Goal: Task Accomplishment & Management: Manage account settings

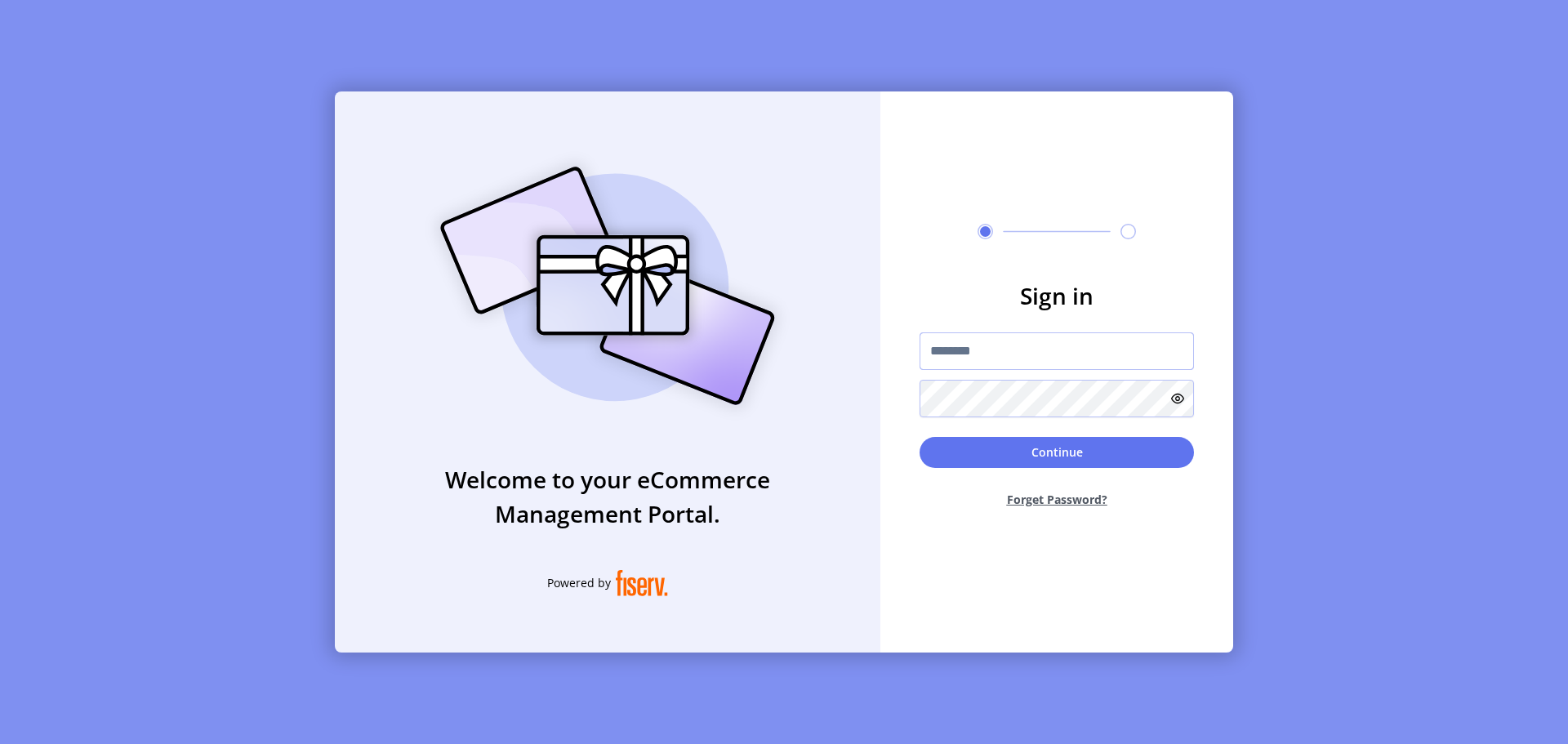
click at [978, 353] on input "text" at bounding box center [1057, 351] width 275 height 37
paste input "**********"
type input "**********"
click at [920, 436] on button "Continue" at bounding box center [1057, 452] width 275 height 31
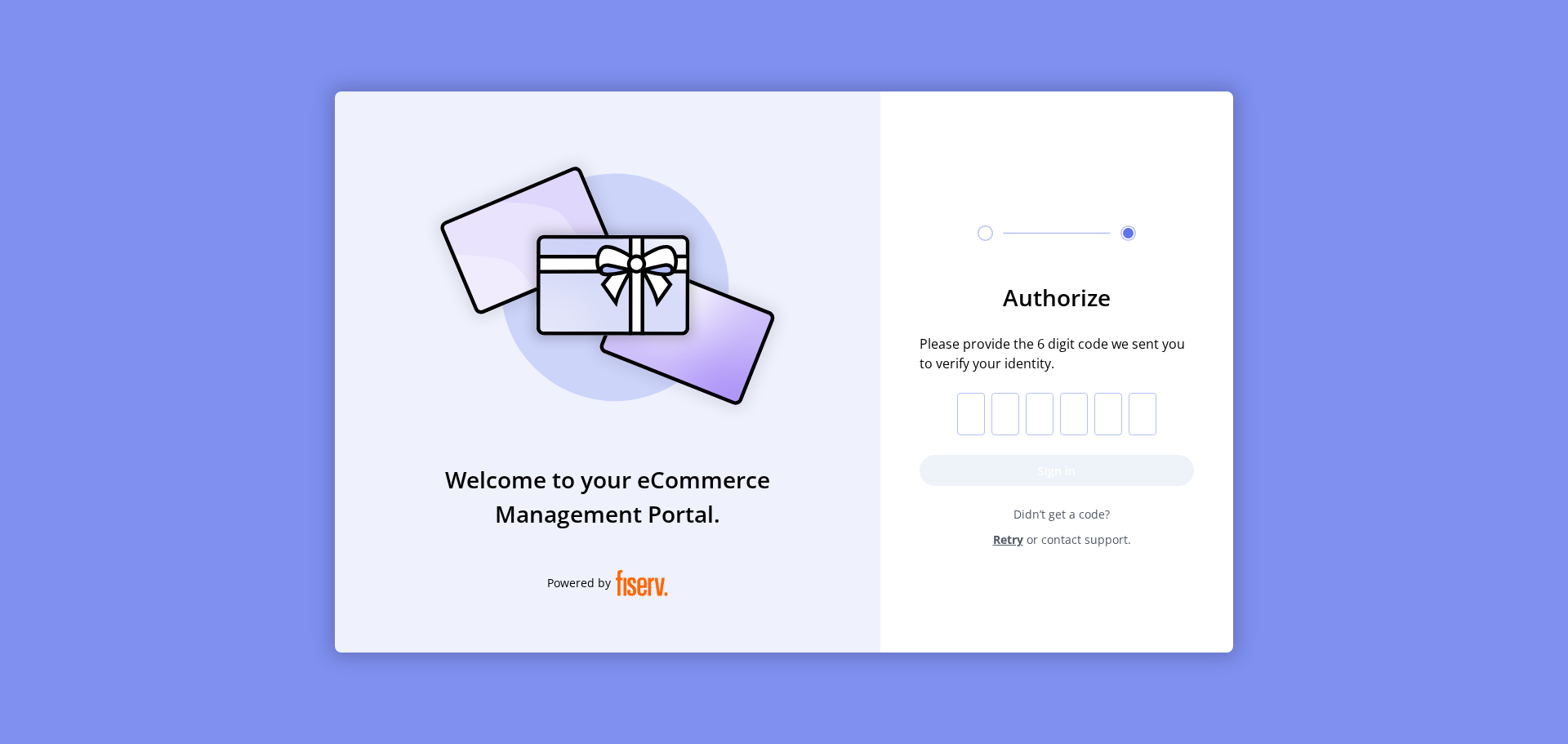
click at [964, 411] on input "text" at bounding box center [971, 414] width 27 height 43
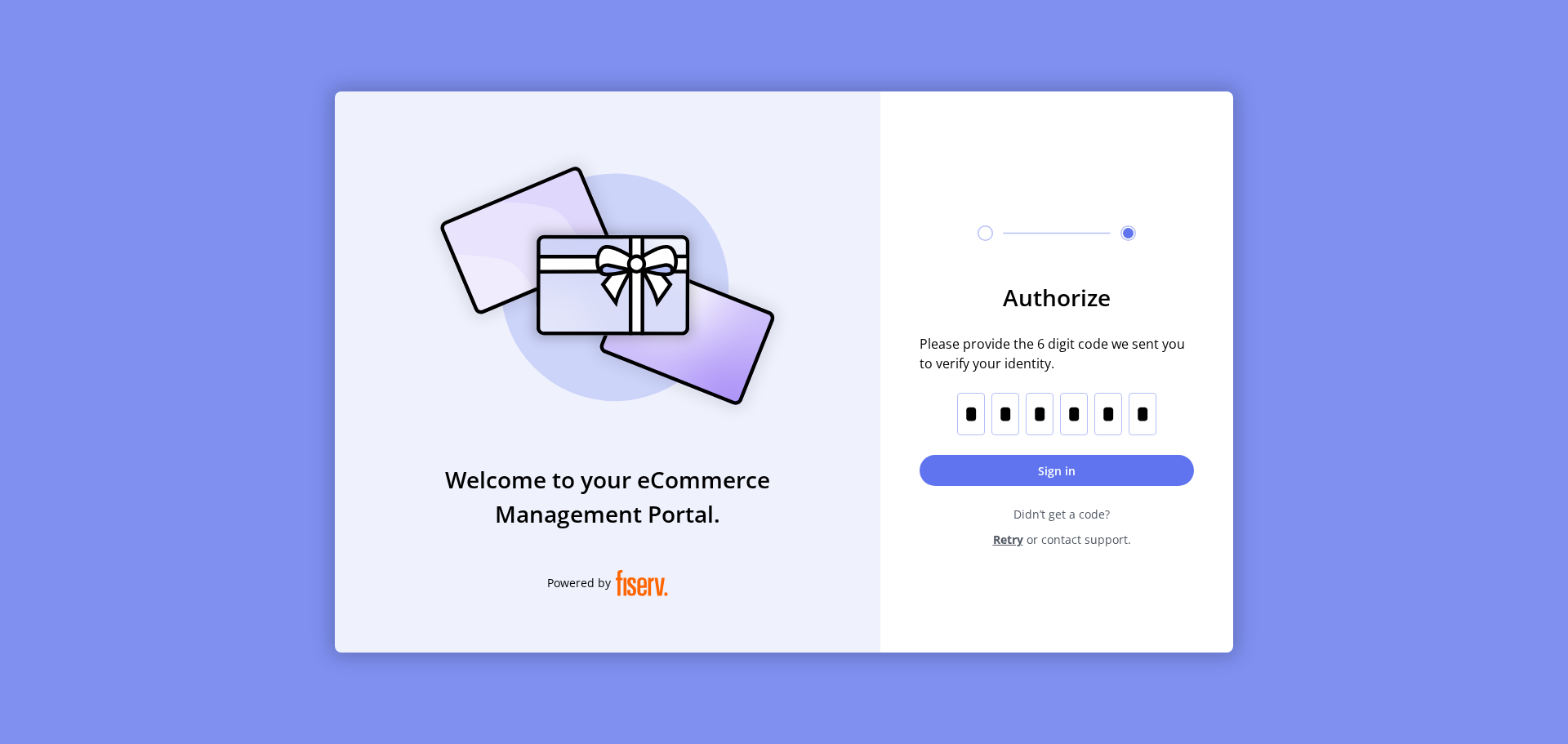
click at [1081, 454] on form "Authorize Please provide the 6 digit code we sent you to verify your identity. …" at bounding box center [1057, 414] width 353 height 267
drag, startPoint x: 1081, startPoint y: 466, endPoint x: 1420, endPoint y: 304, distance: 375.7
click at [1081, 467] on button "Sign in" at bounding box center [1057, 470] width 275 height 31
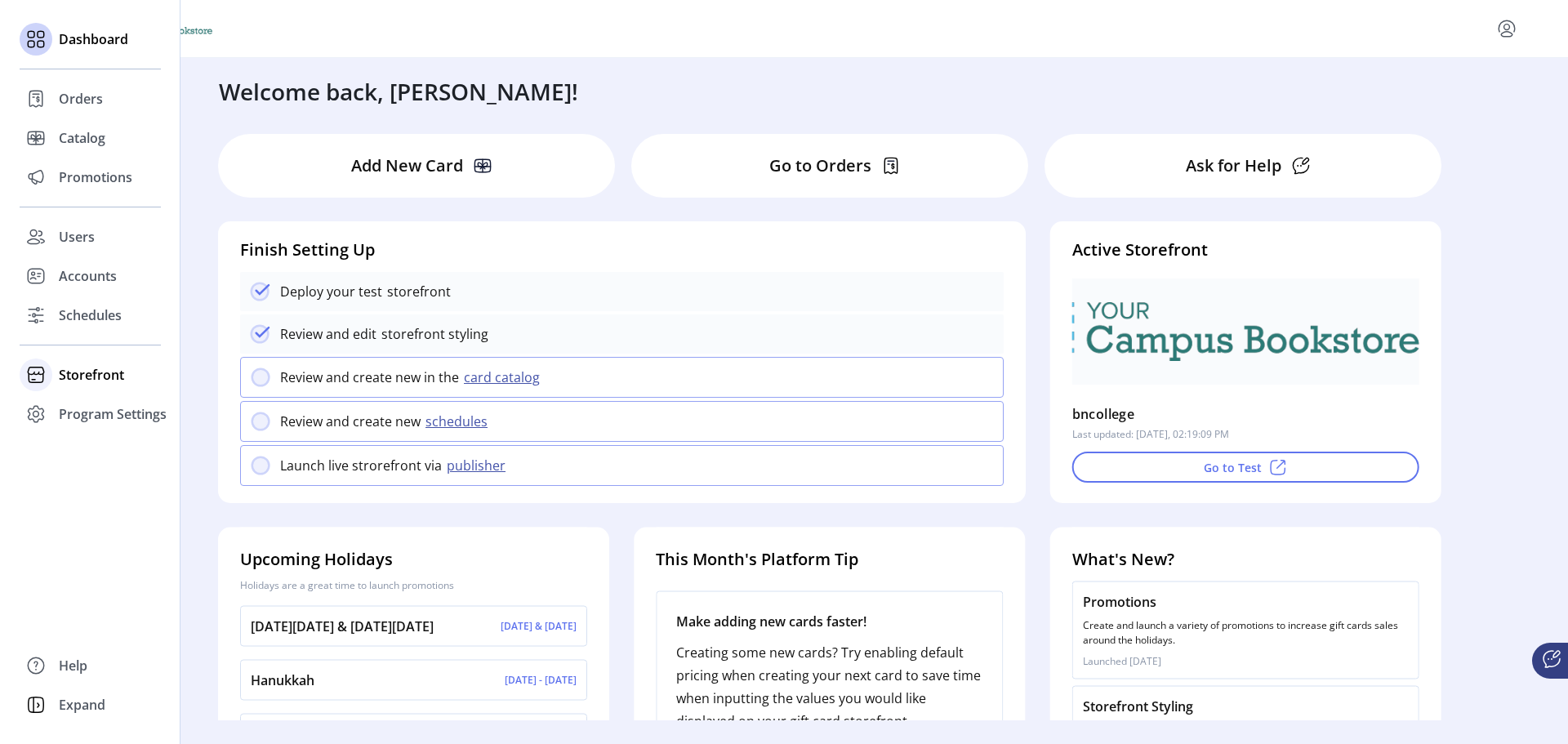
click at [58, 380] on span "Storefront" at bounding box center [91, 374] width 66 height 19
click at [85, 407] on span "Configuration" at bounding box center [101, 407] width 86 height 19
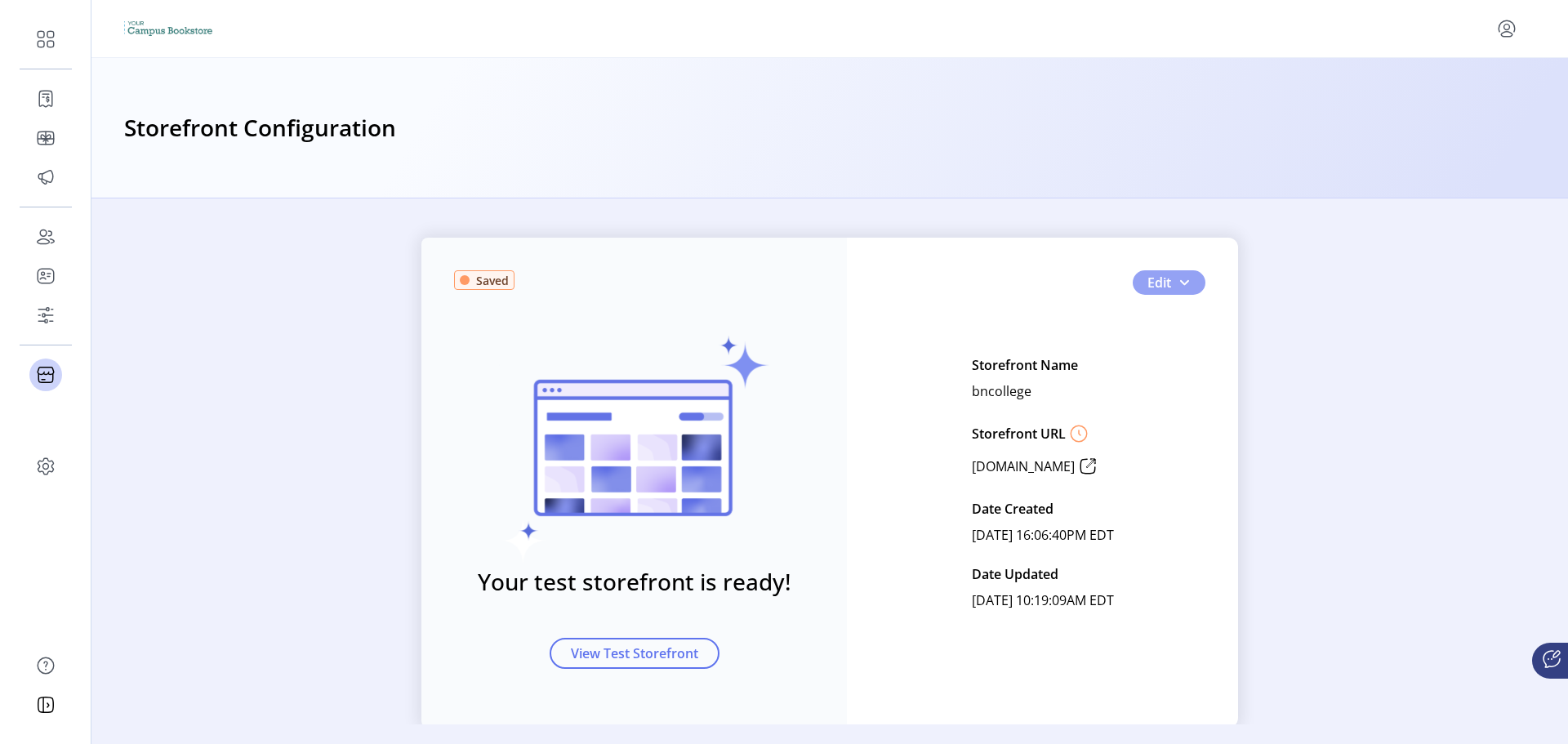
click at [1180, 287] on span "button" at bounding box center [1184, 282] width 13 height 13
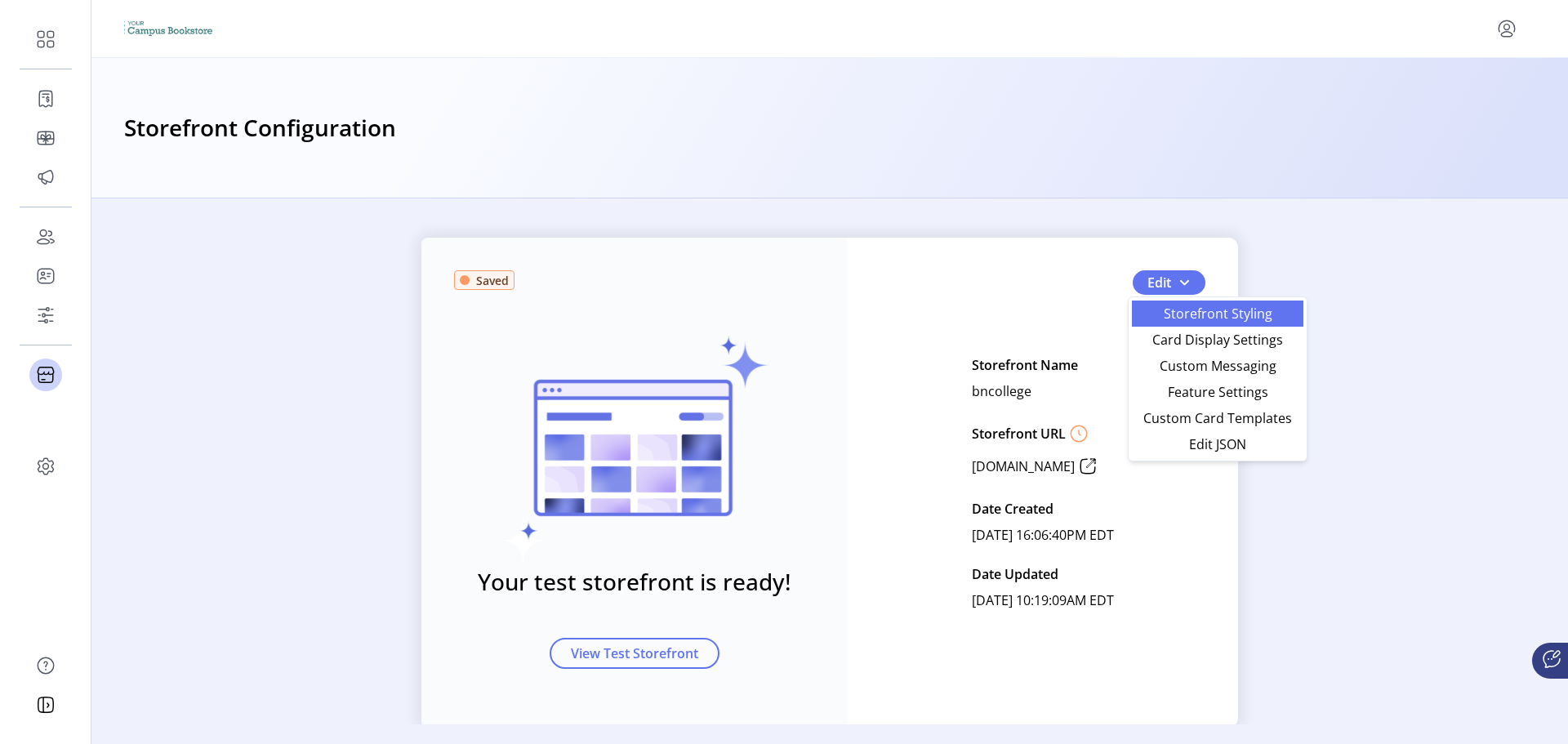
click at [1239, 320] on span "Storefront Styling" at bounding box center [1217, 313] width 152 height 13
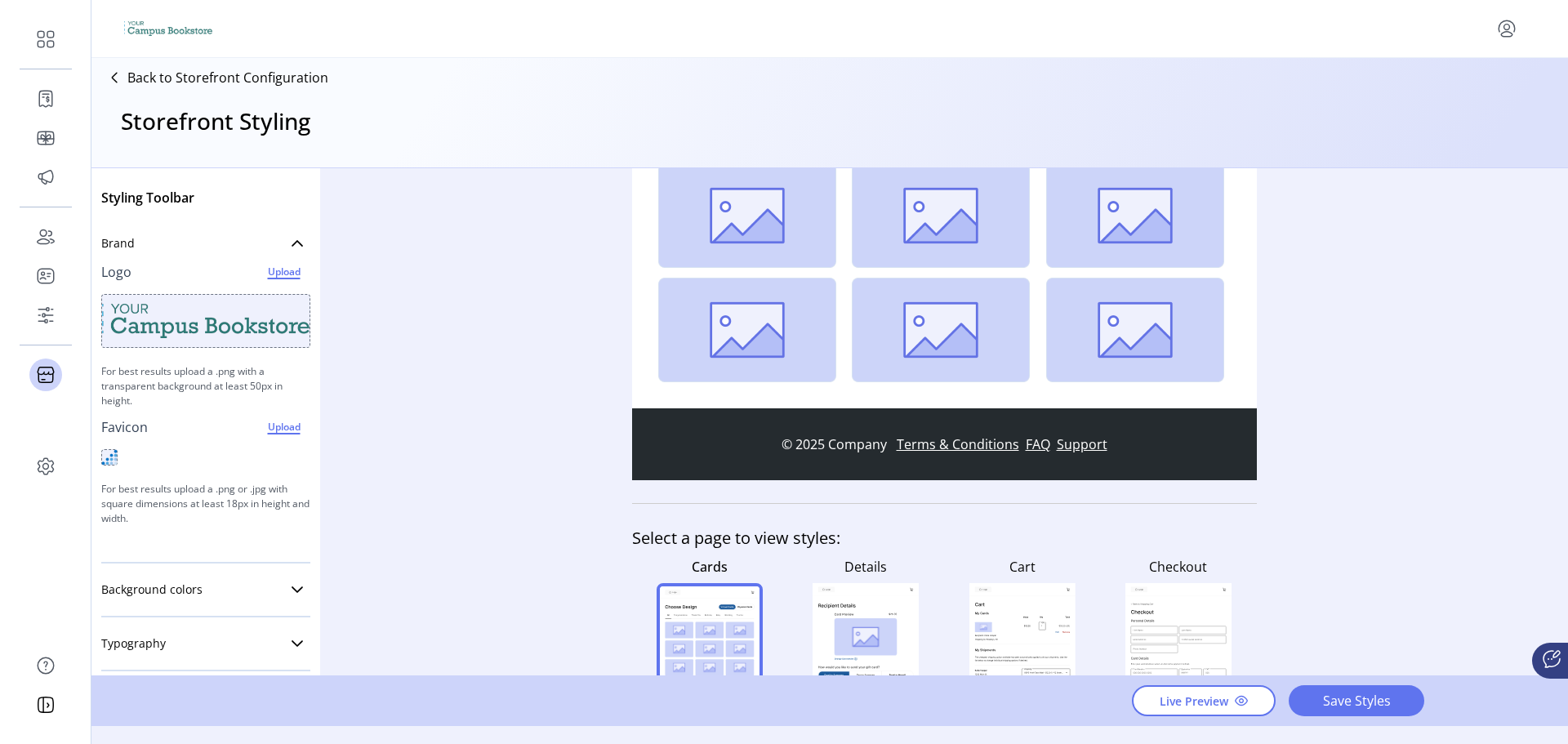
scroll to position [460, 0]
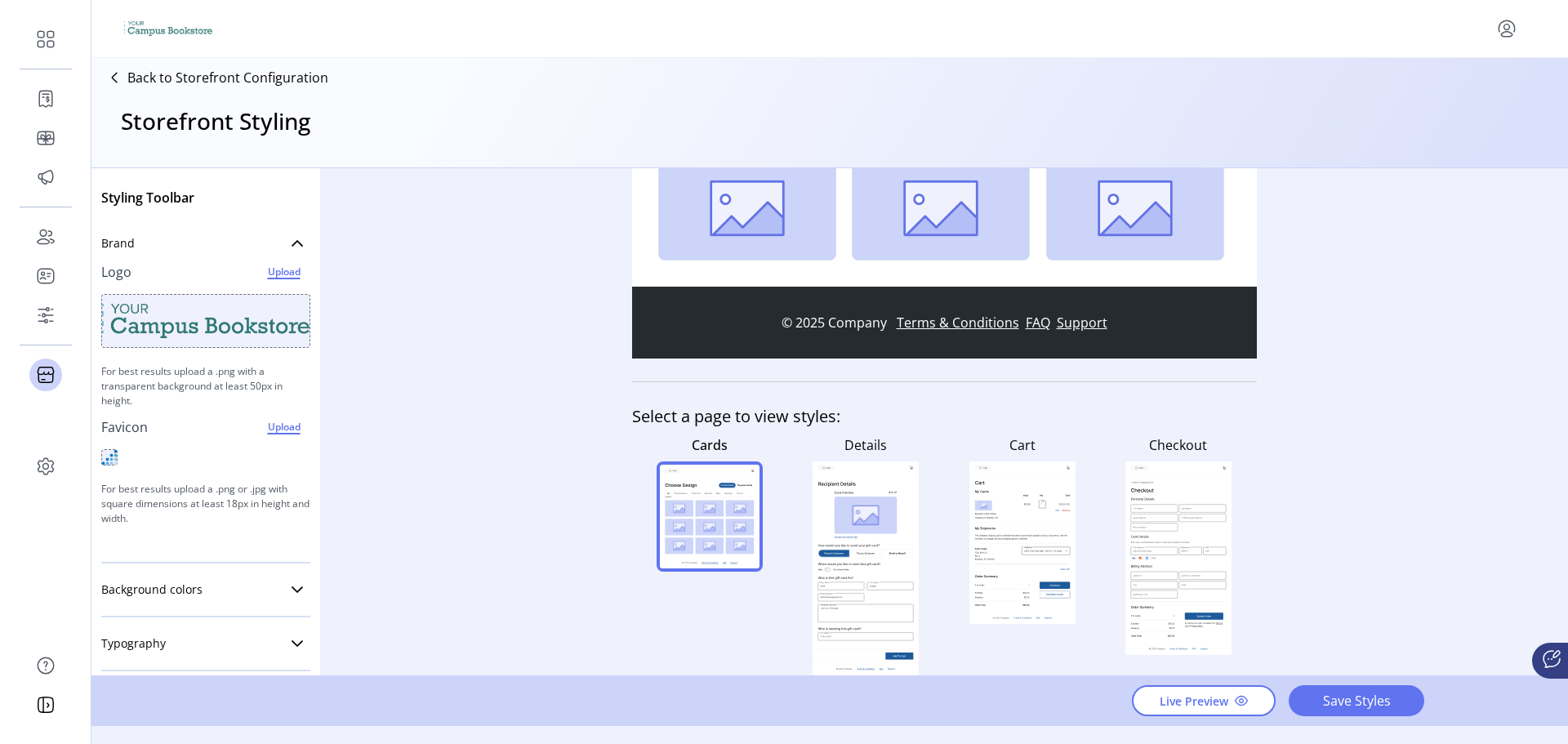
click at [881, 490] on rect at bounding box center [866, 569] width 106 height 189
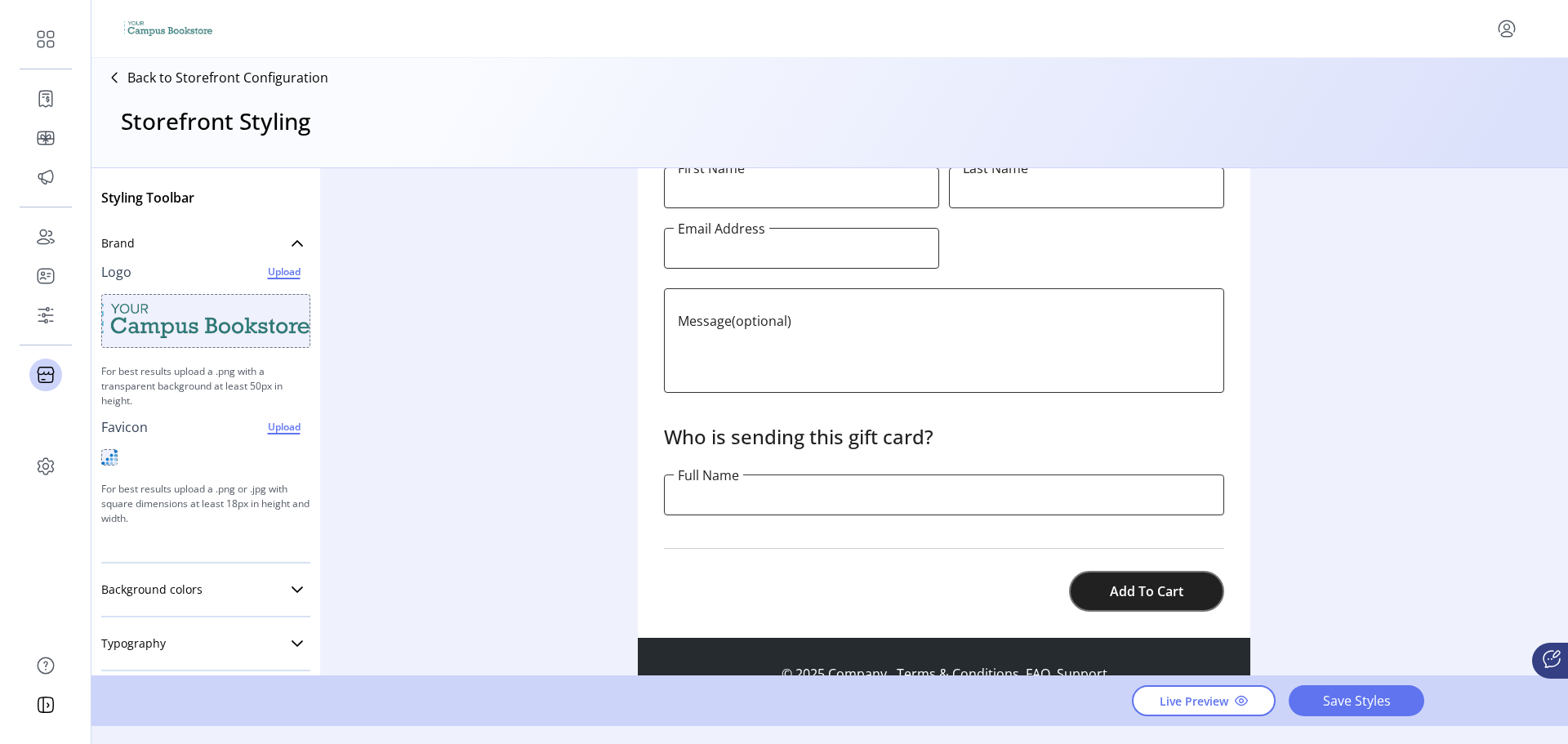
scroll to position [898, 0]
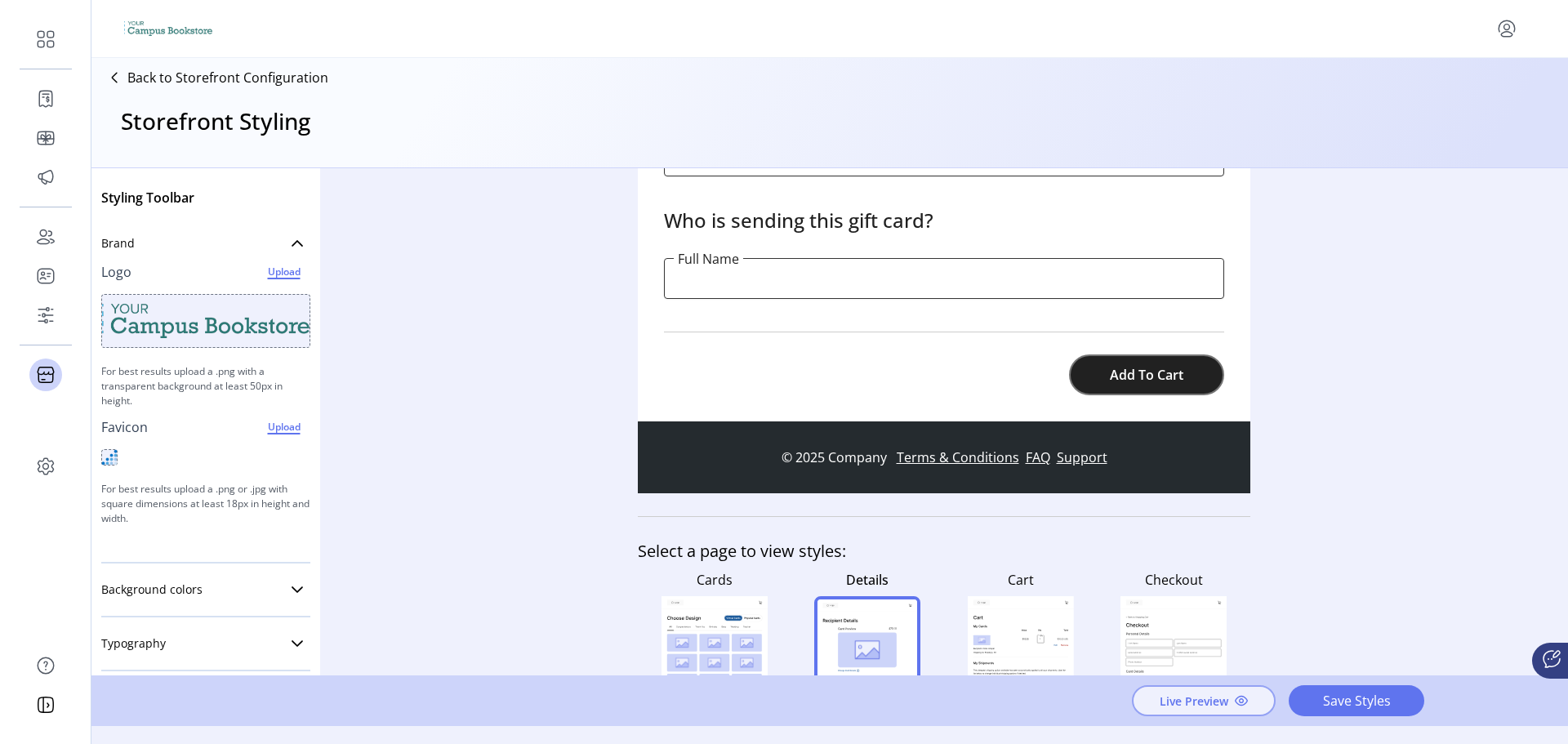
click at [1186, 706] on span "Live Preview" at bounding box center [1194, 700] width 68 height 17
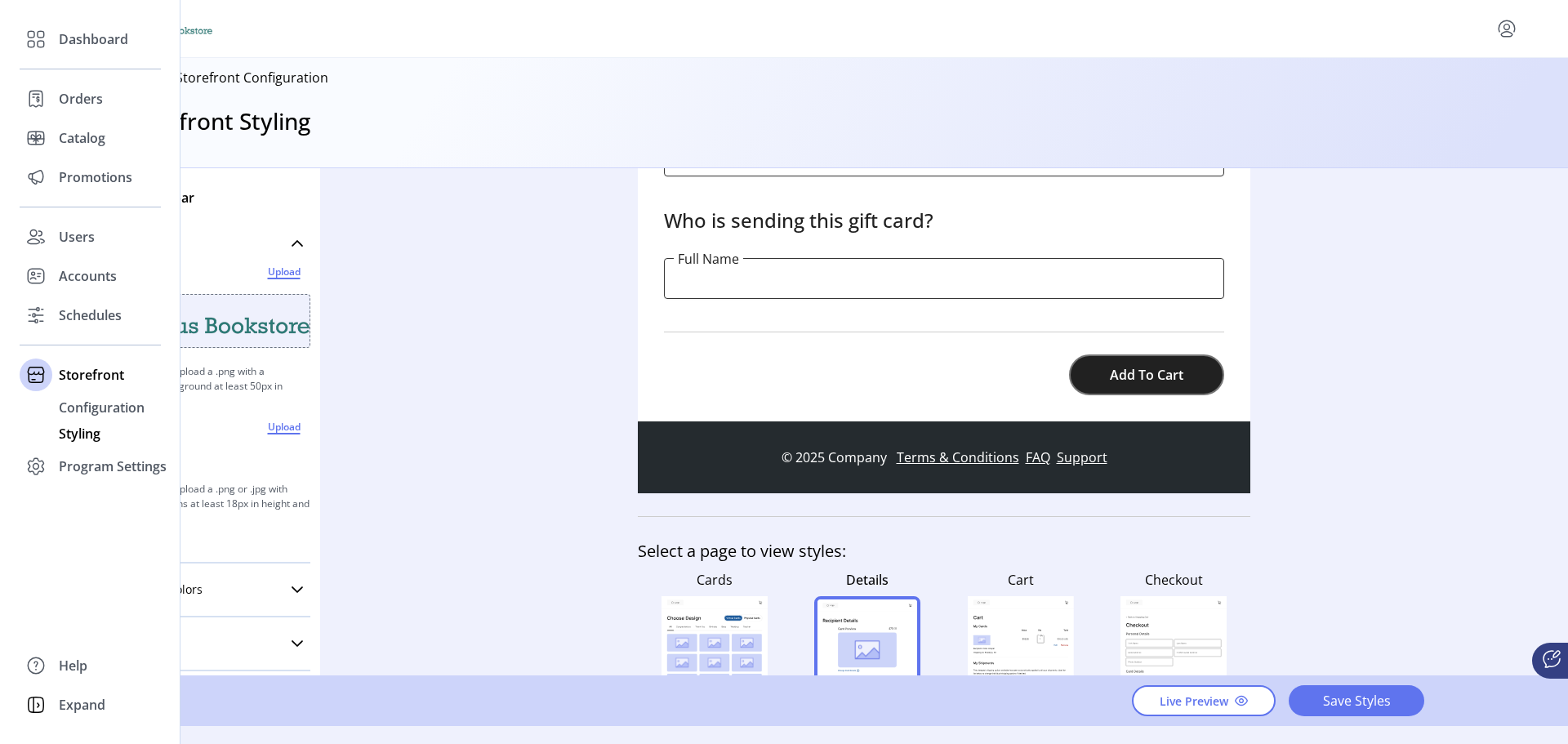
click at [78, 438] on span "Styling" at bounding box center [79, 433] width 42 height 19
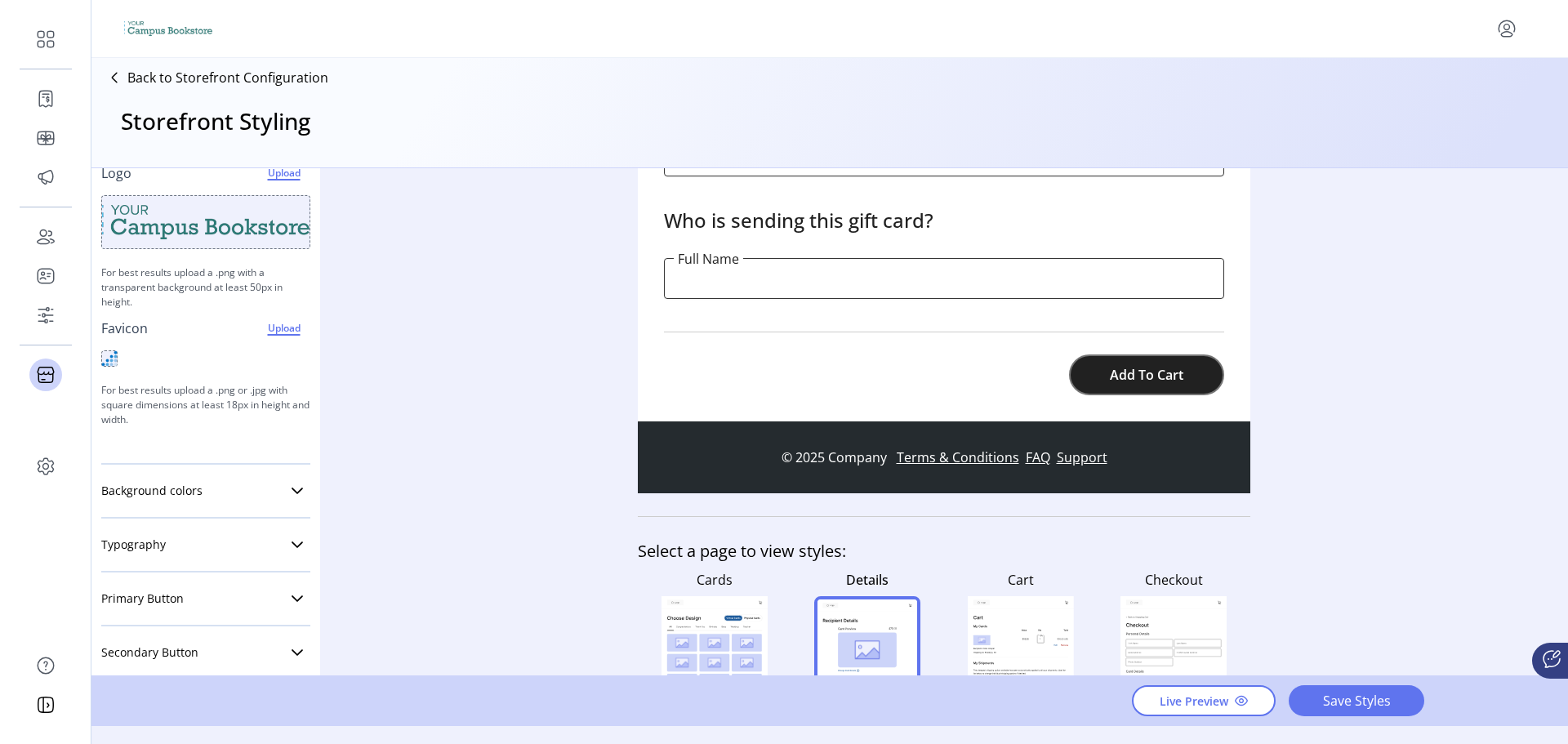
scroll to position [285, 0]
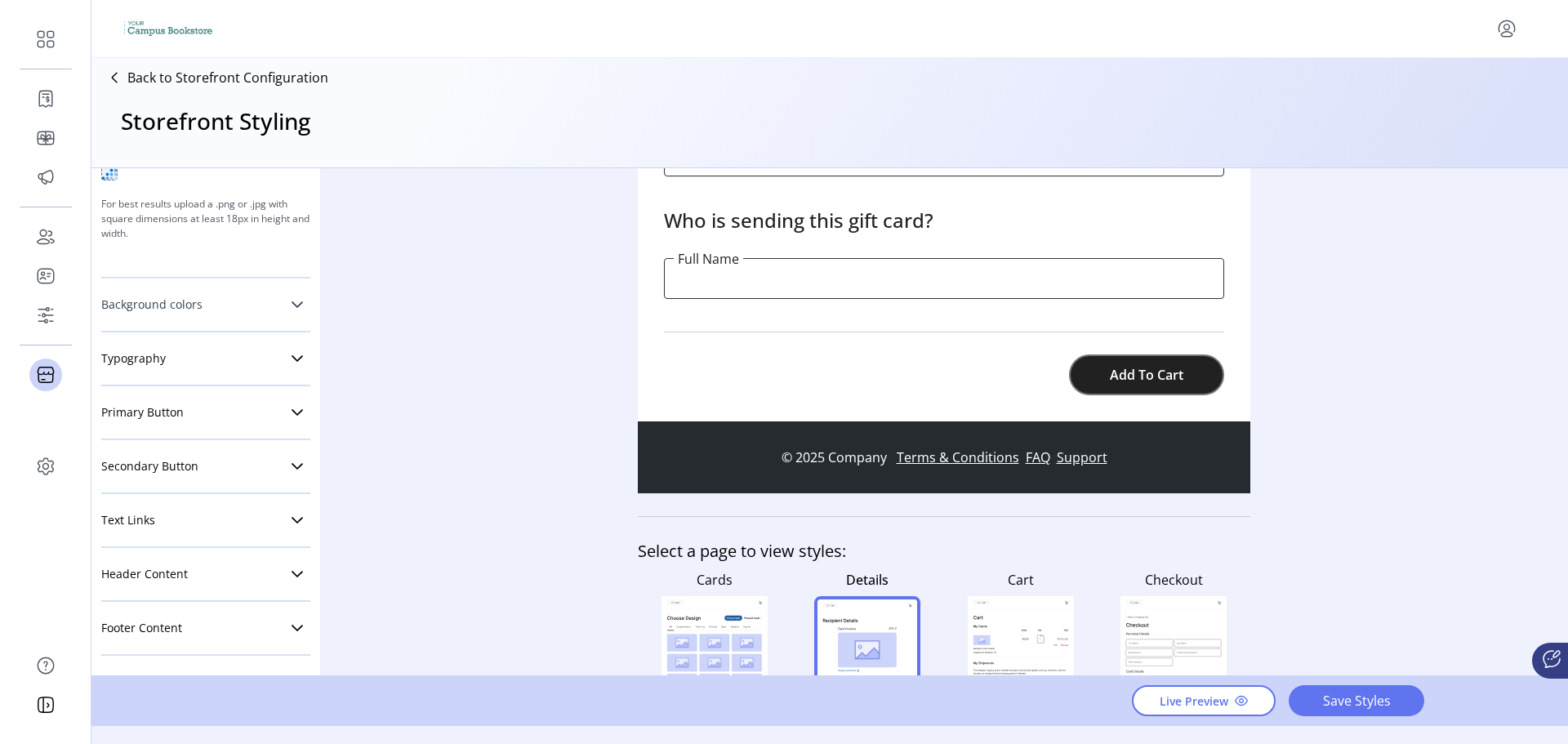
click at [207, 303] on link "Background colors" at bounding box center [205, 305] width 209 height 33
click at [291, 303] on icon at bounding box center [297, 304] width 12 height 6
click at [193, 370] on link "Typography" at bounding box center [205, 359] width 209 height 33
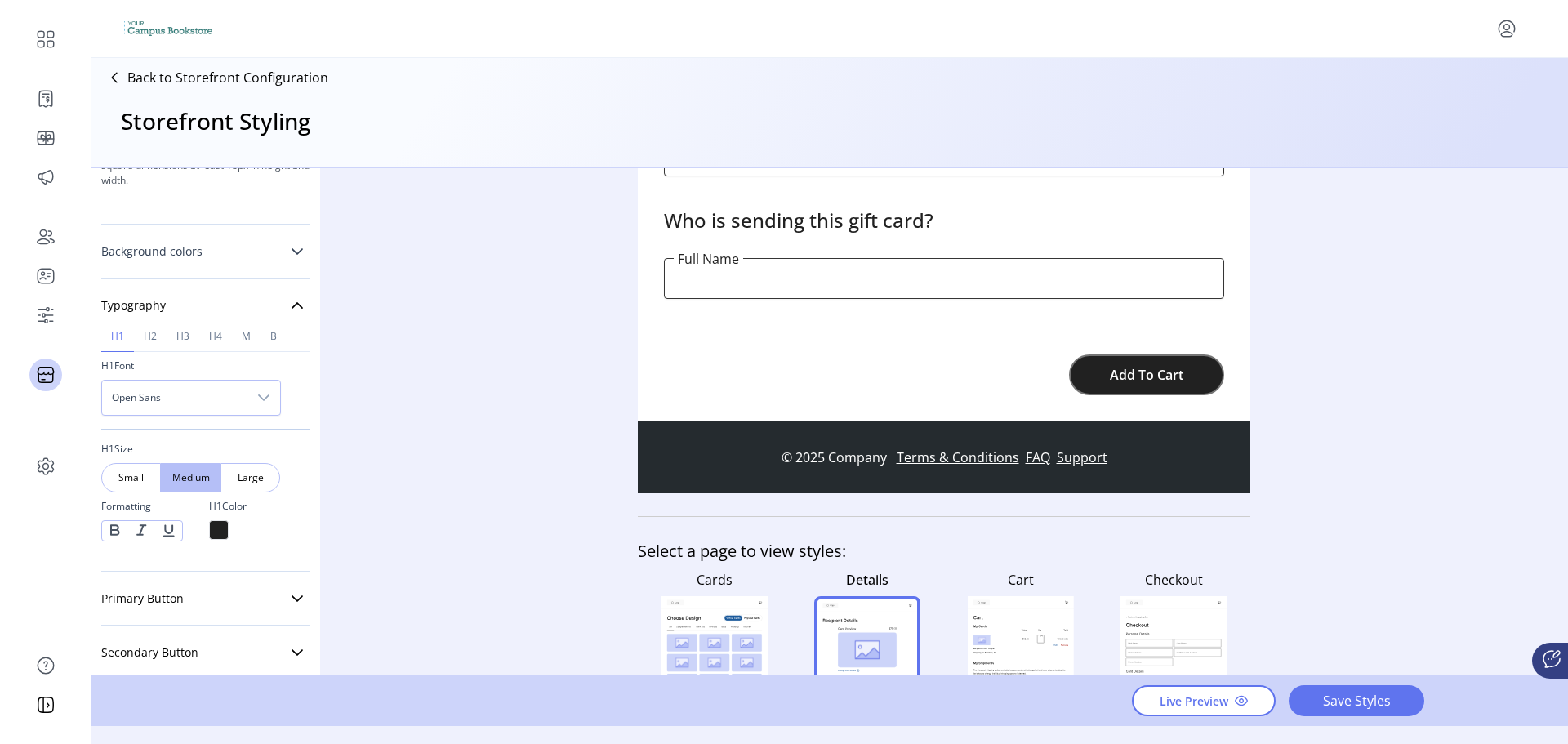
scroll to position [448, 0]
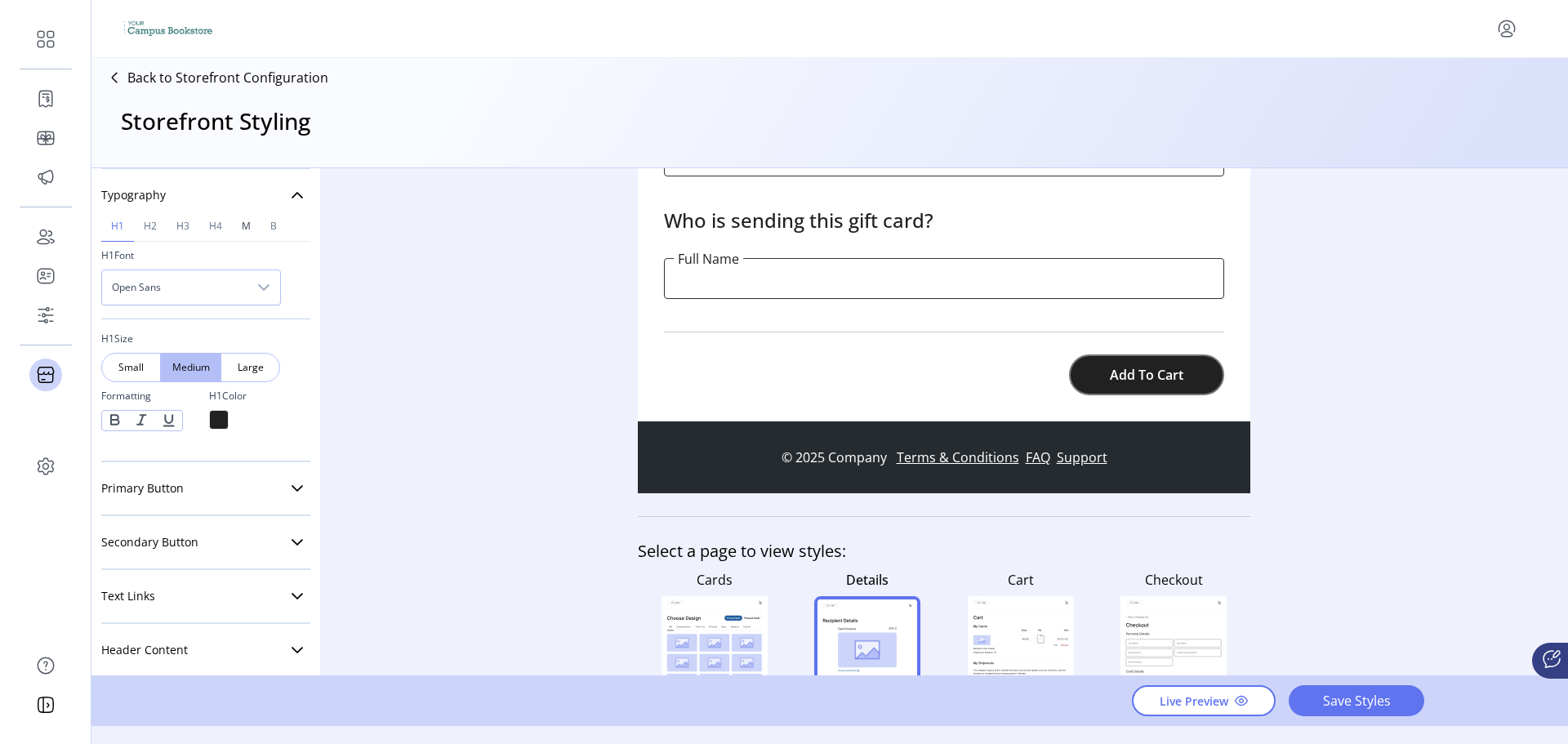
click at [249, 227] on span "M" at bounding box center [247, 225] width 9 height 10
click at [271, 228] on span "B" at bounding box center [273, 225] width 6 height 10
click at [121, 228] on span "h1" at bounding box center [118, 225] width 13 height 10
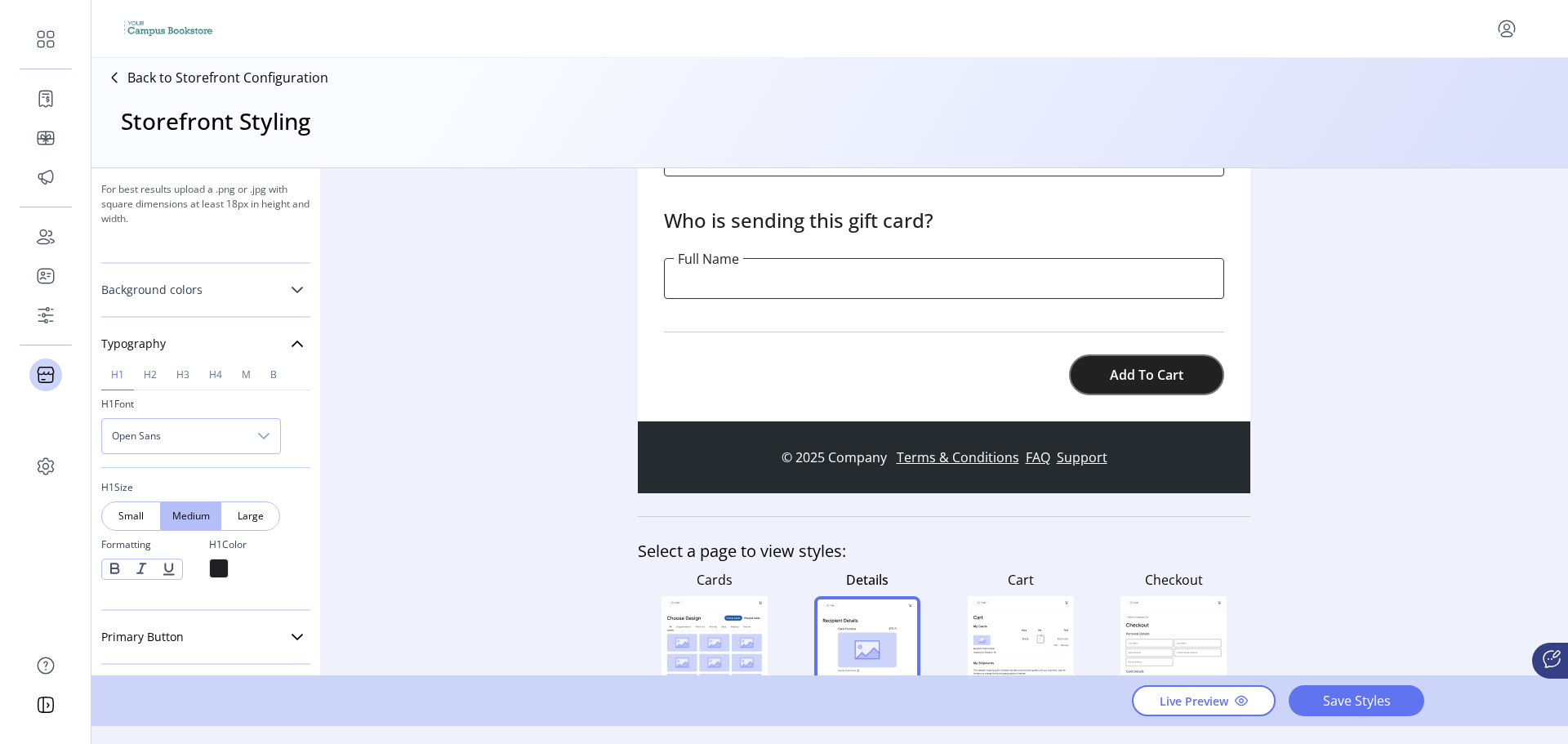
scroll to position [285, 0]
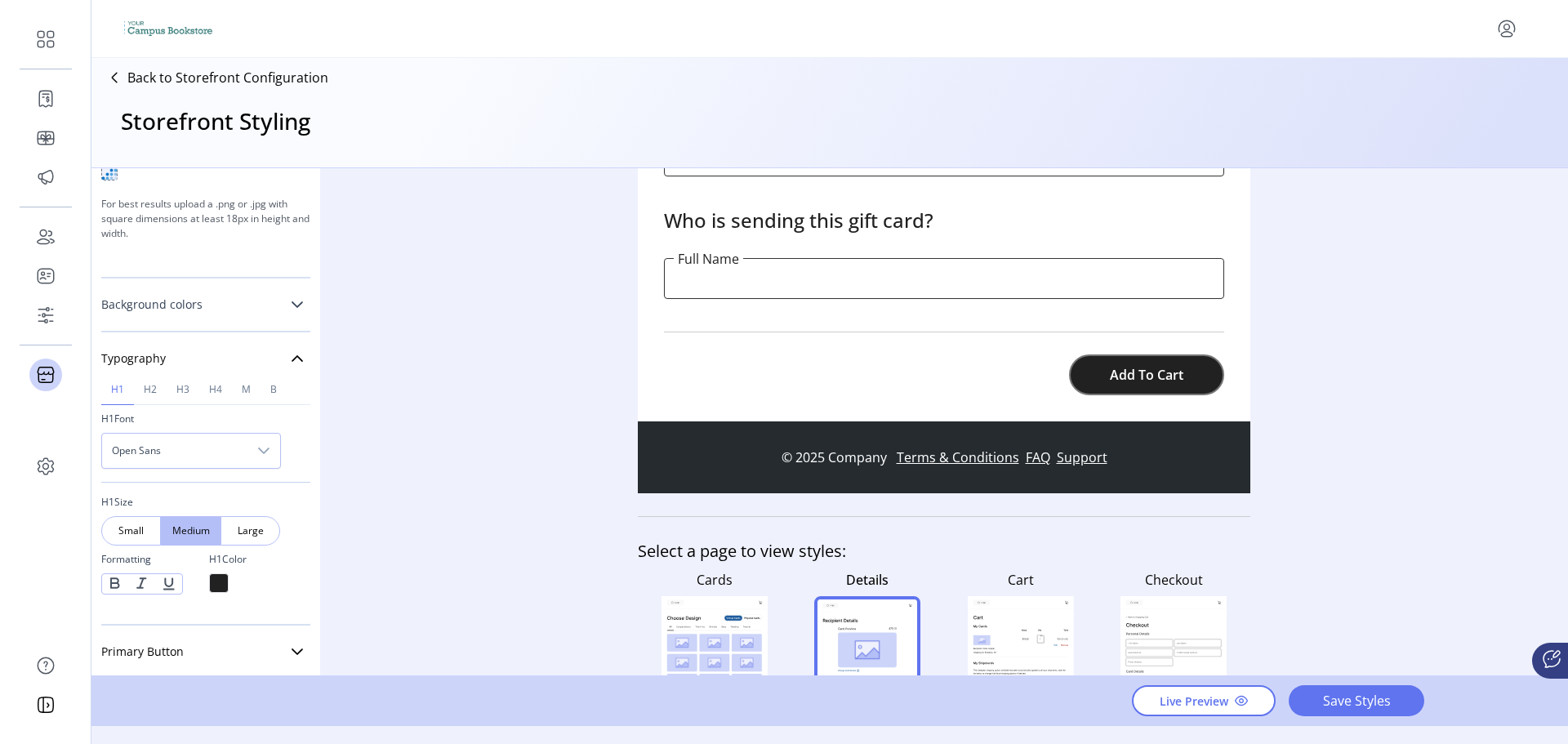
click at [231, 307] on link "Background colors" at bounding box center [205, 305] width 209 height 33
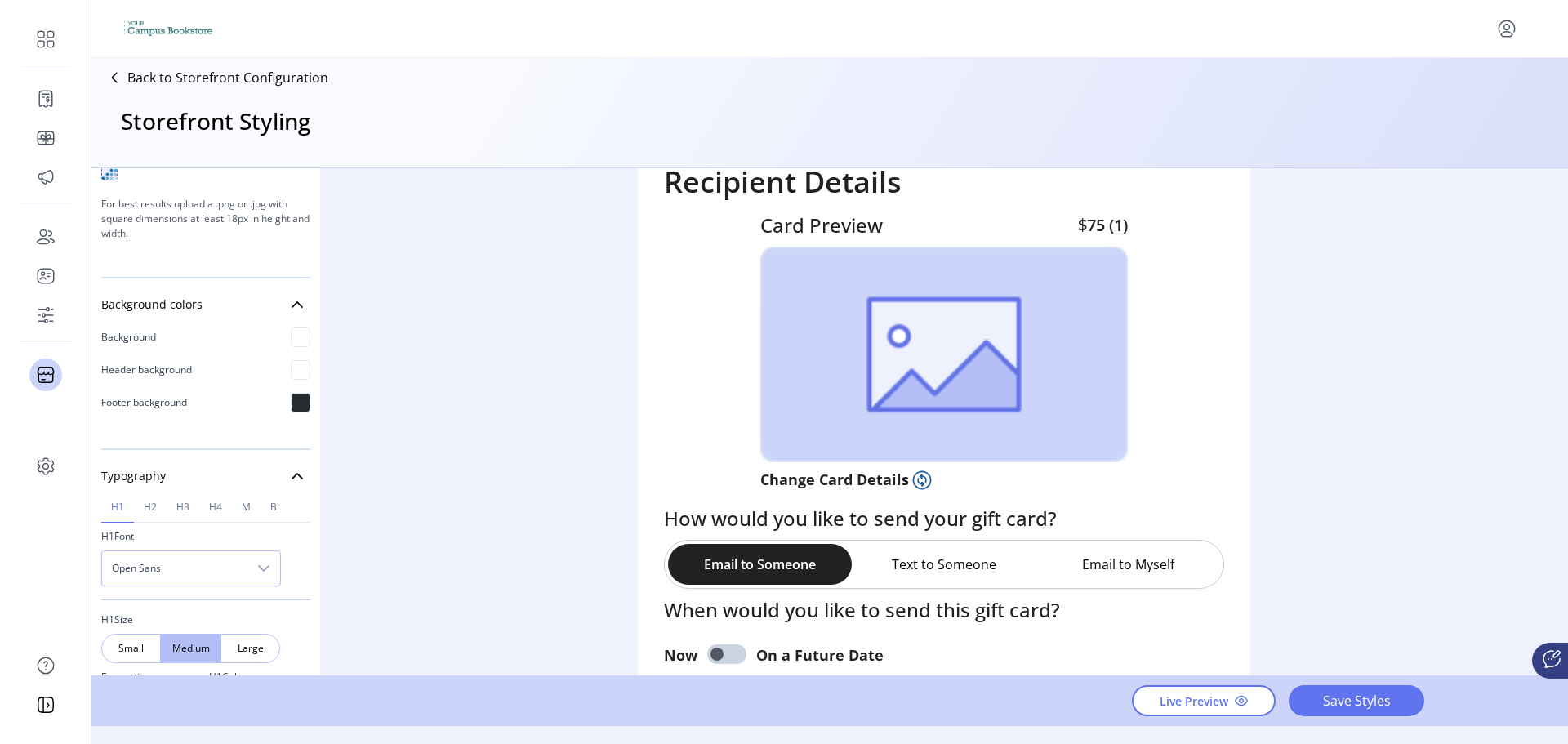
scroll to position [0, 0]
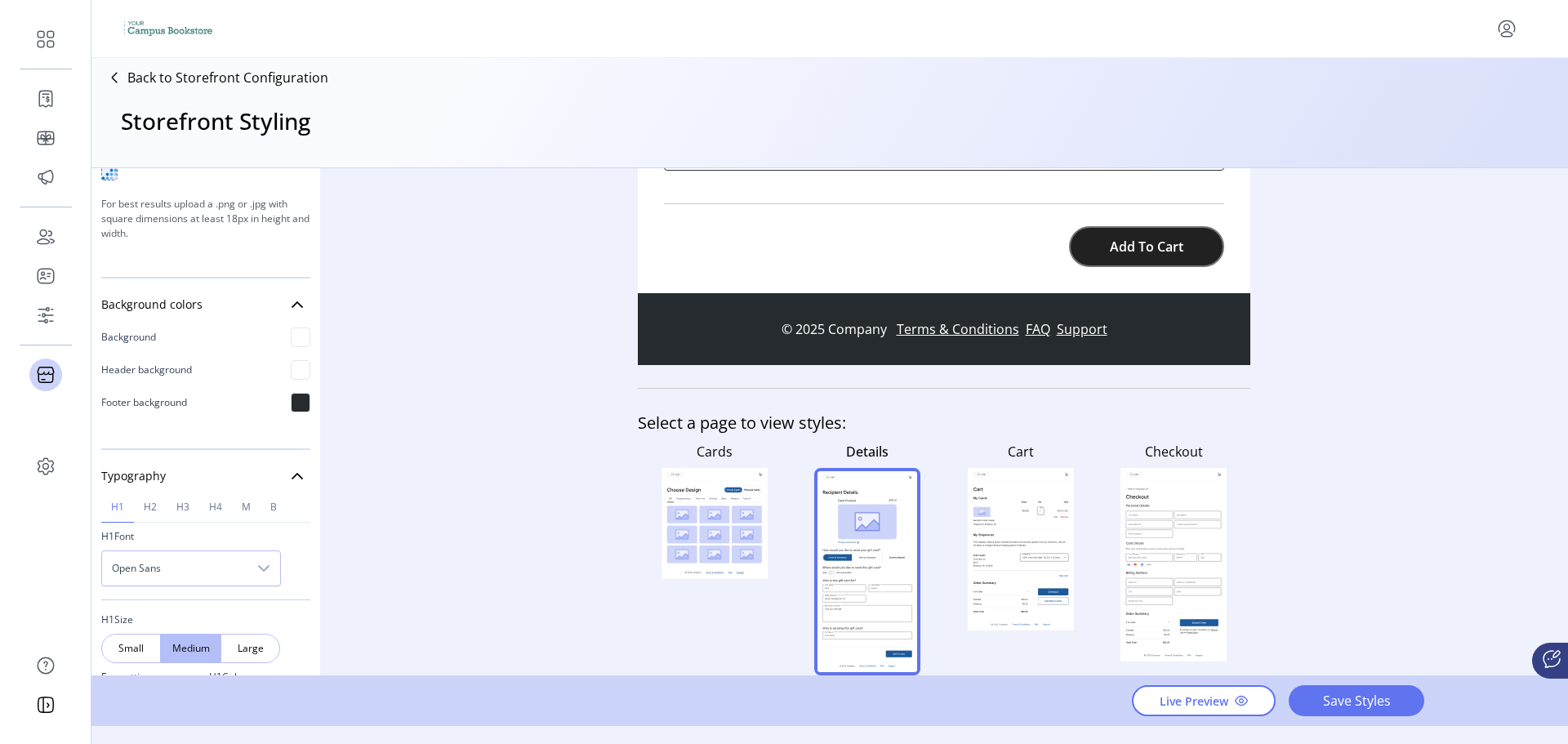
click at [700, 524] on rect at bounding box center [714, 525] width 106 height 77
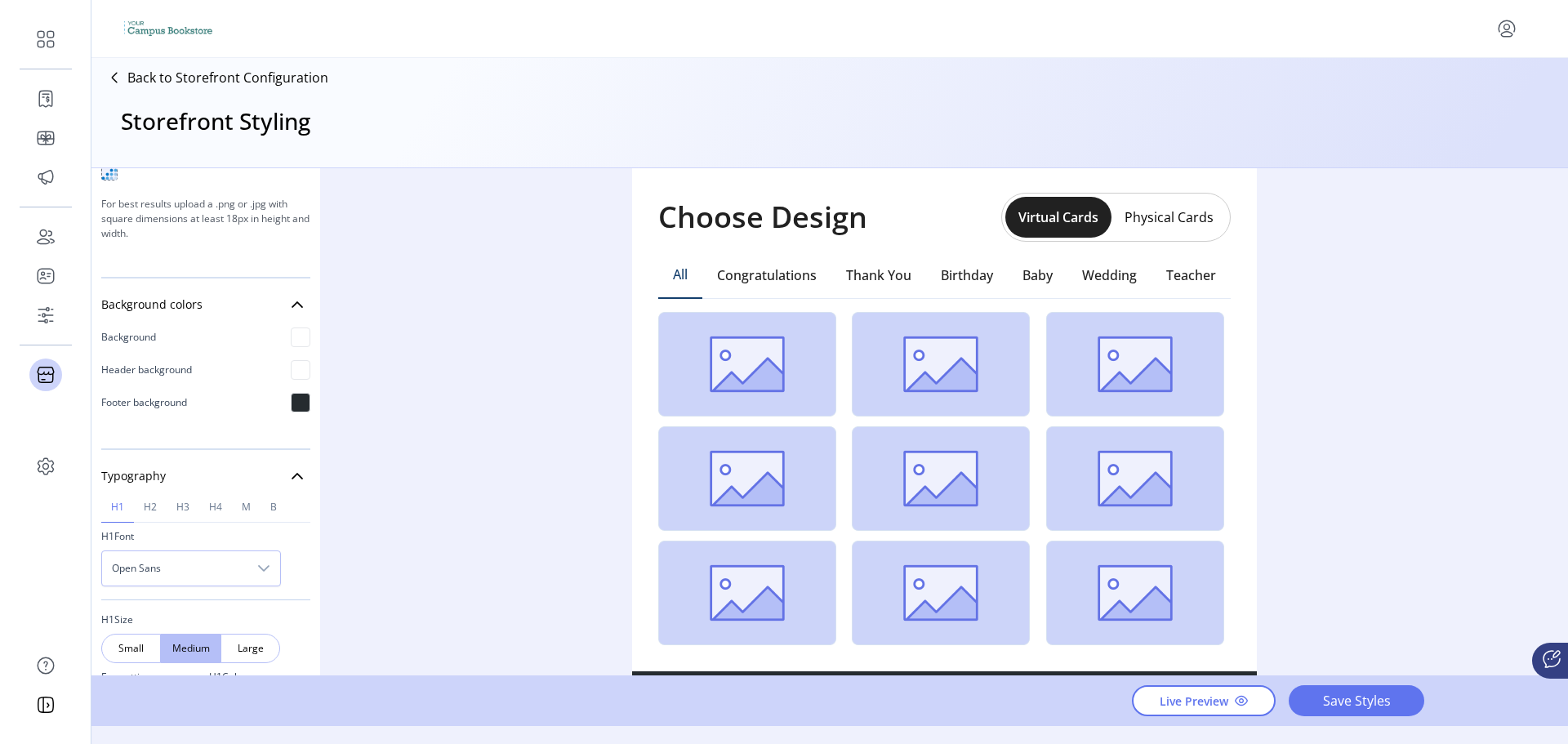
scroll to position [408, 0]
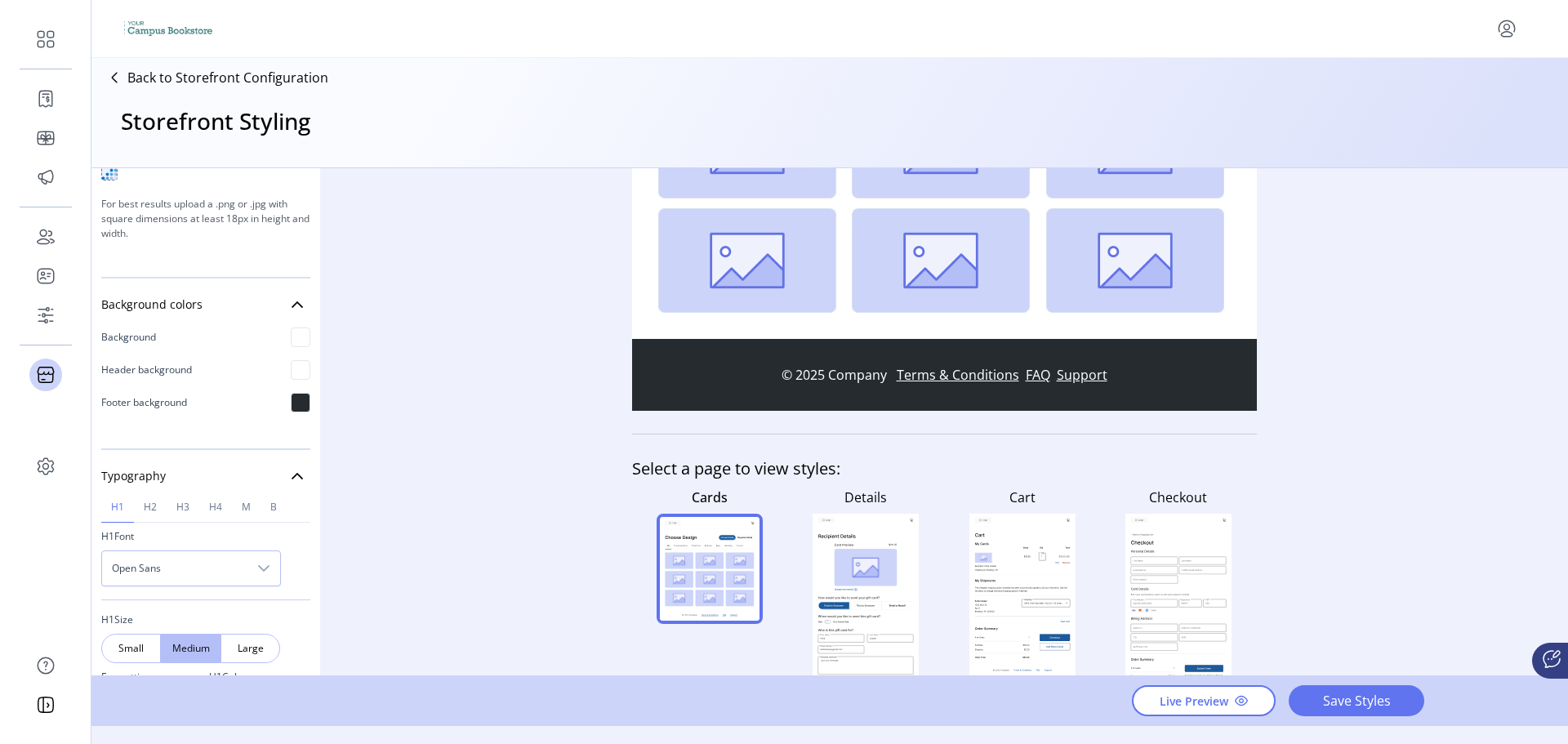
click at [888, 578] on rect at bounding box center [866, 567] width 63 height 37
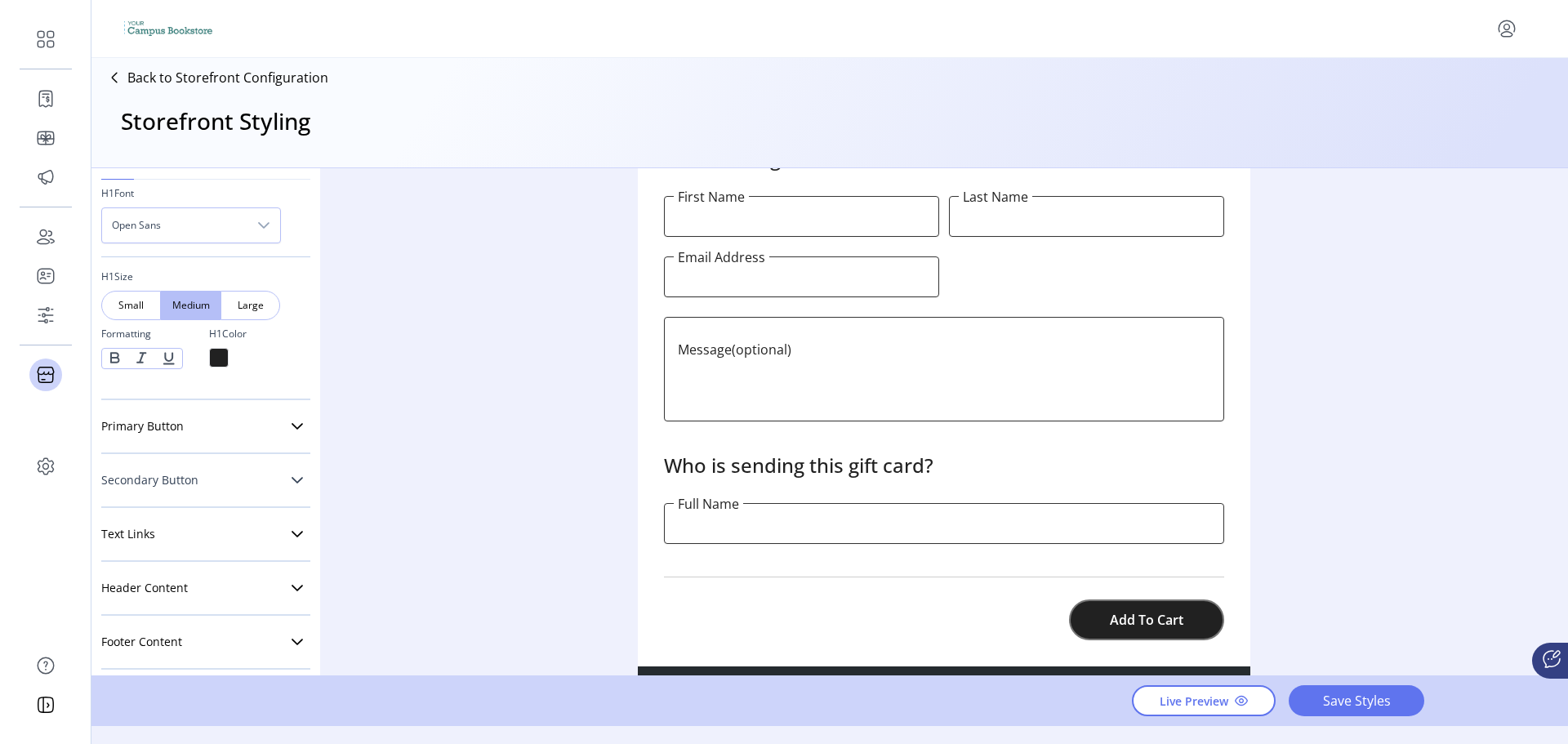
scroll to position [642, 0]
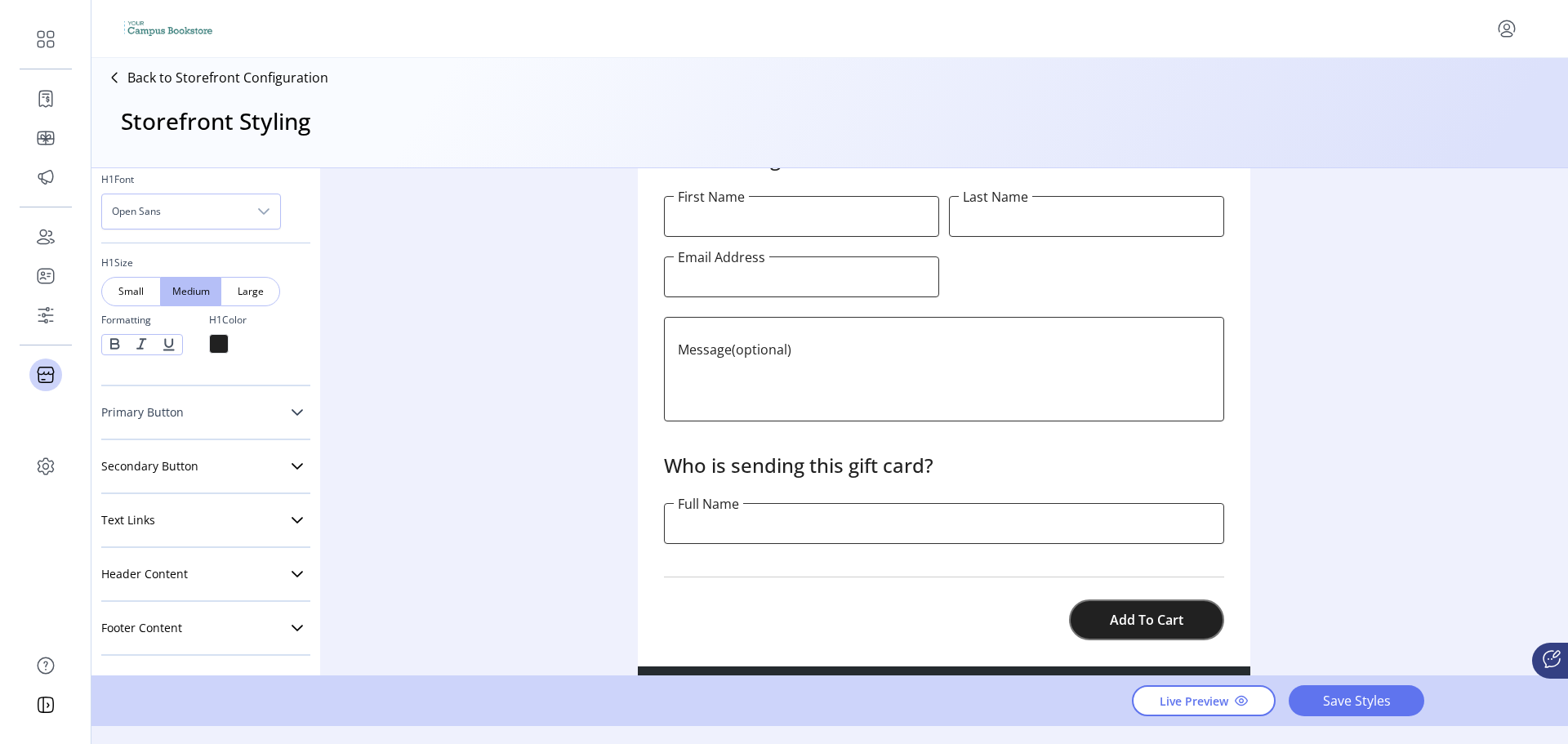
click at [233, 428] on link "Primary Button" at bounding box center [205, 413] width 209 height 33
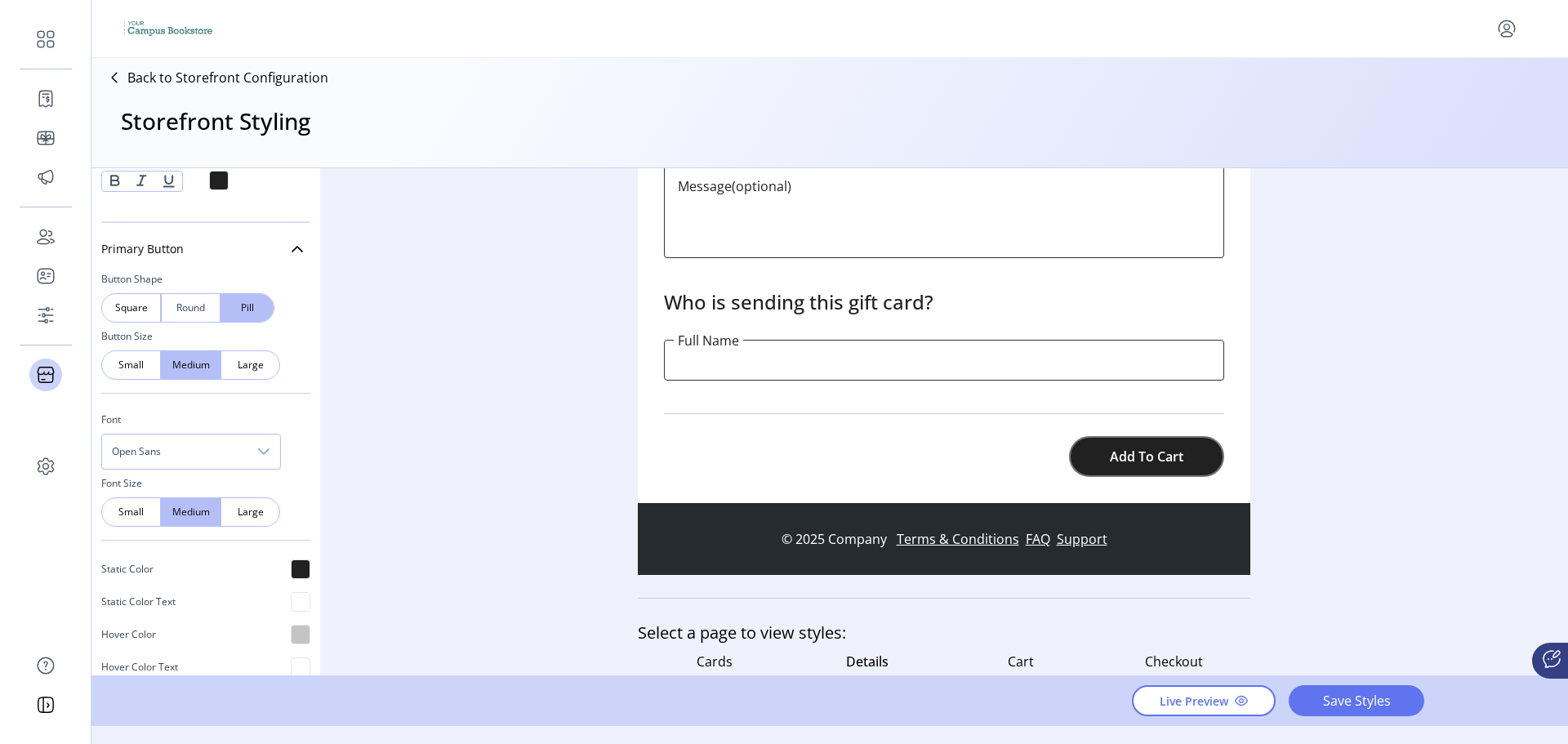
scroll to position [886, 0]
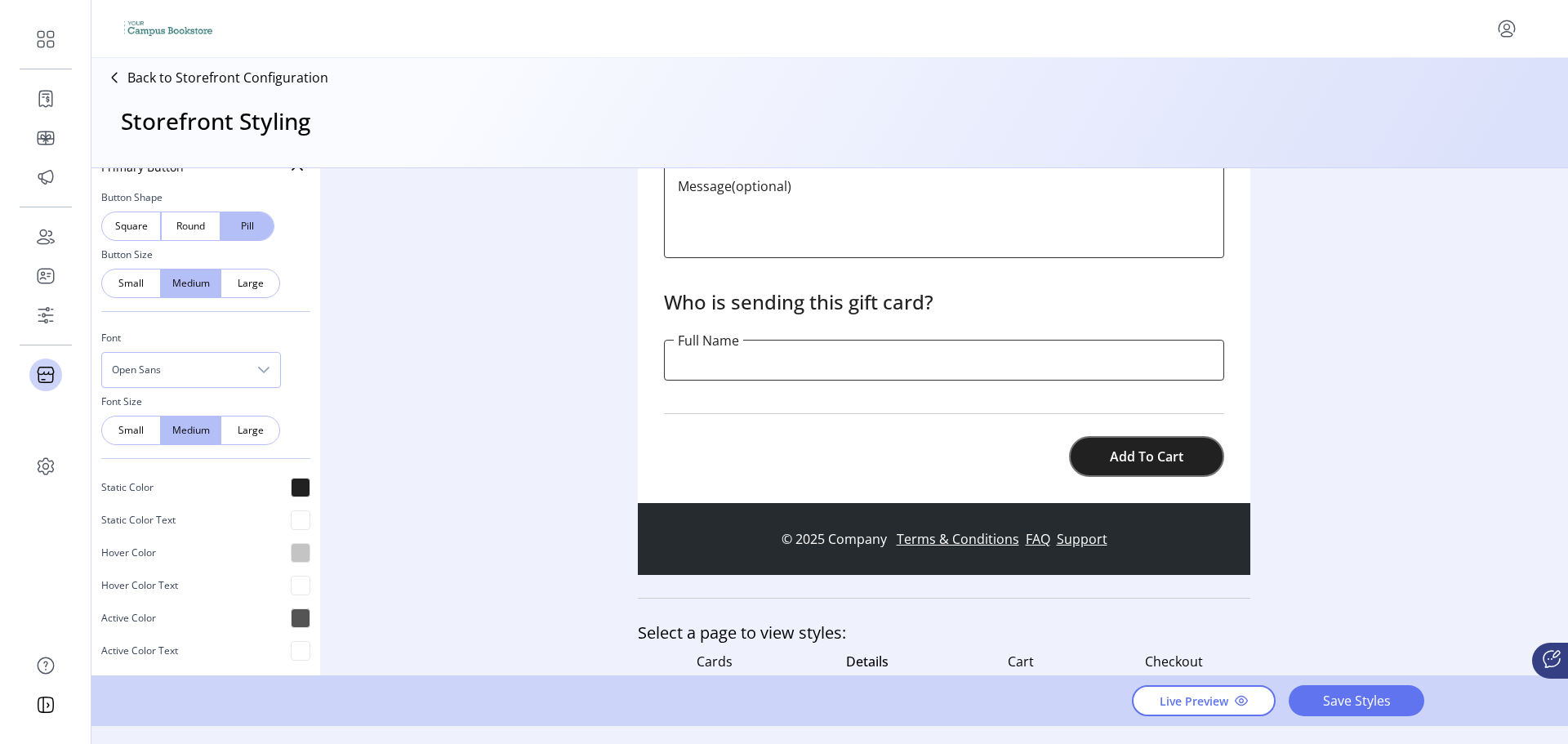
click at [182, 382] on span "Open Sans" at bounding box center [174, 370] width 145 height 35
click at [184, 372] on span "Open Sans" at bounding box center [174, 370] width 145 height 35
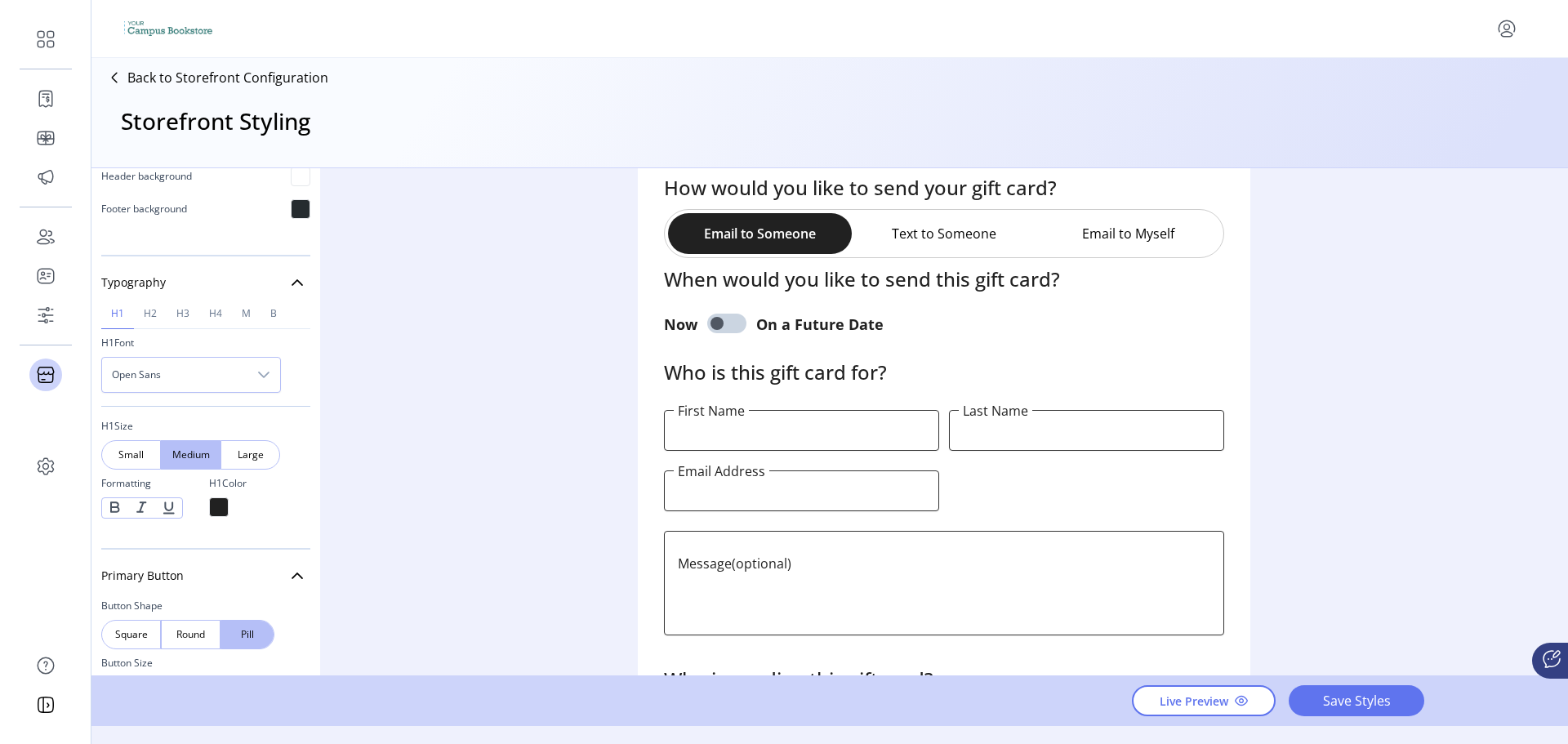
scroll to position [408, 0]
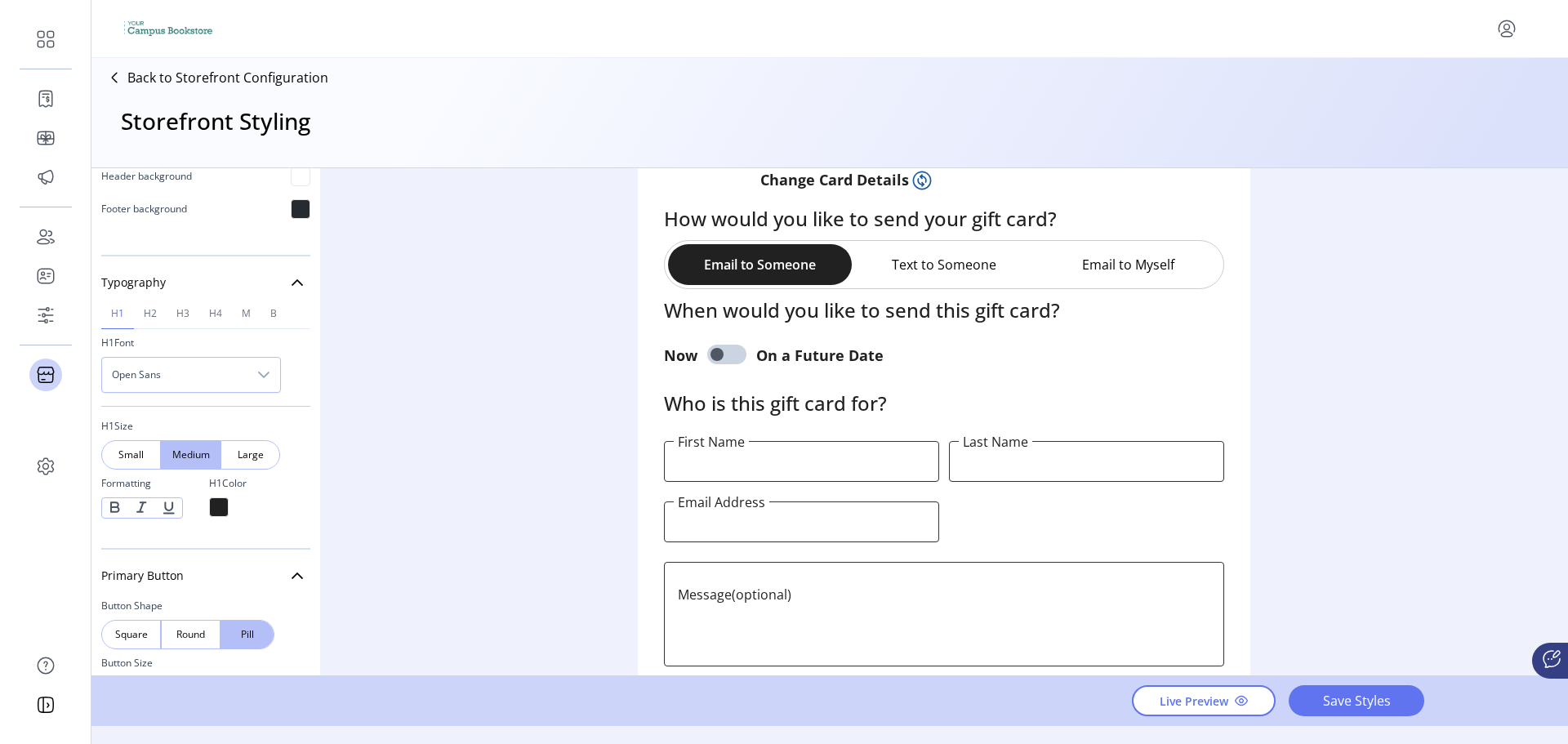
click at [850, 410] on h2 "Who is this gift card for?" at bounding box center [944, 403] width 561 height 56
drag, startPoint x: 743, startPoint y: 405, endPoint x: 704, endPoint y: 404, distance: 39.0
click at [706, 405] on h2 "Who is this gift card for?" at bounding box center [944, 403] width 561 height 56
click at [806, 396] on h2 "Who is this gift card for?" at bounding box center [944, 403] width 561 height 56
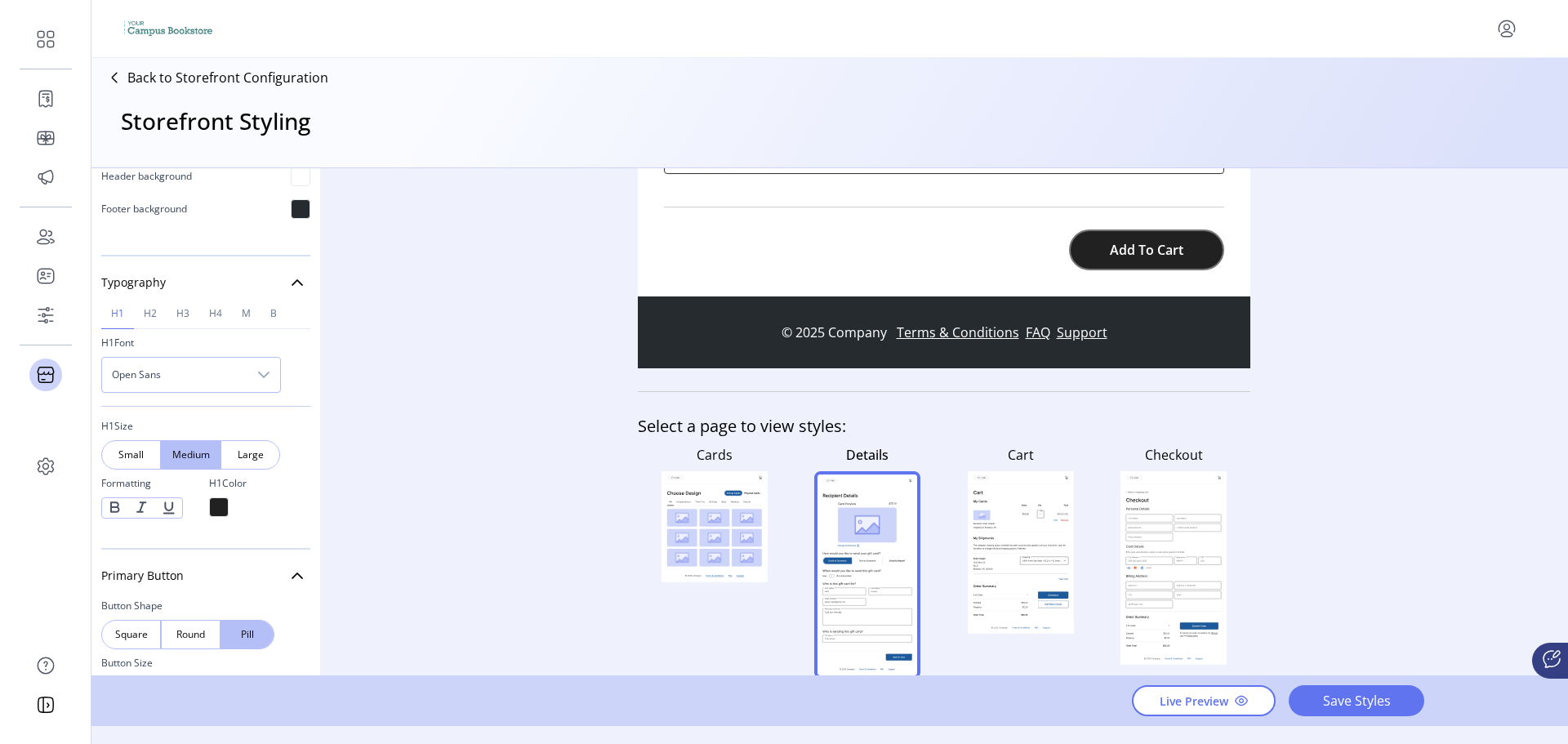
scroll to position [1026, 0]
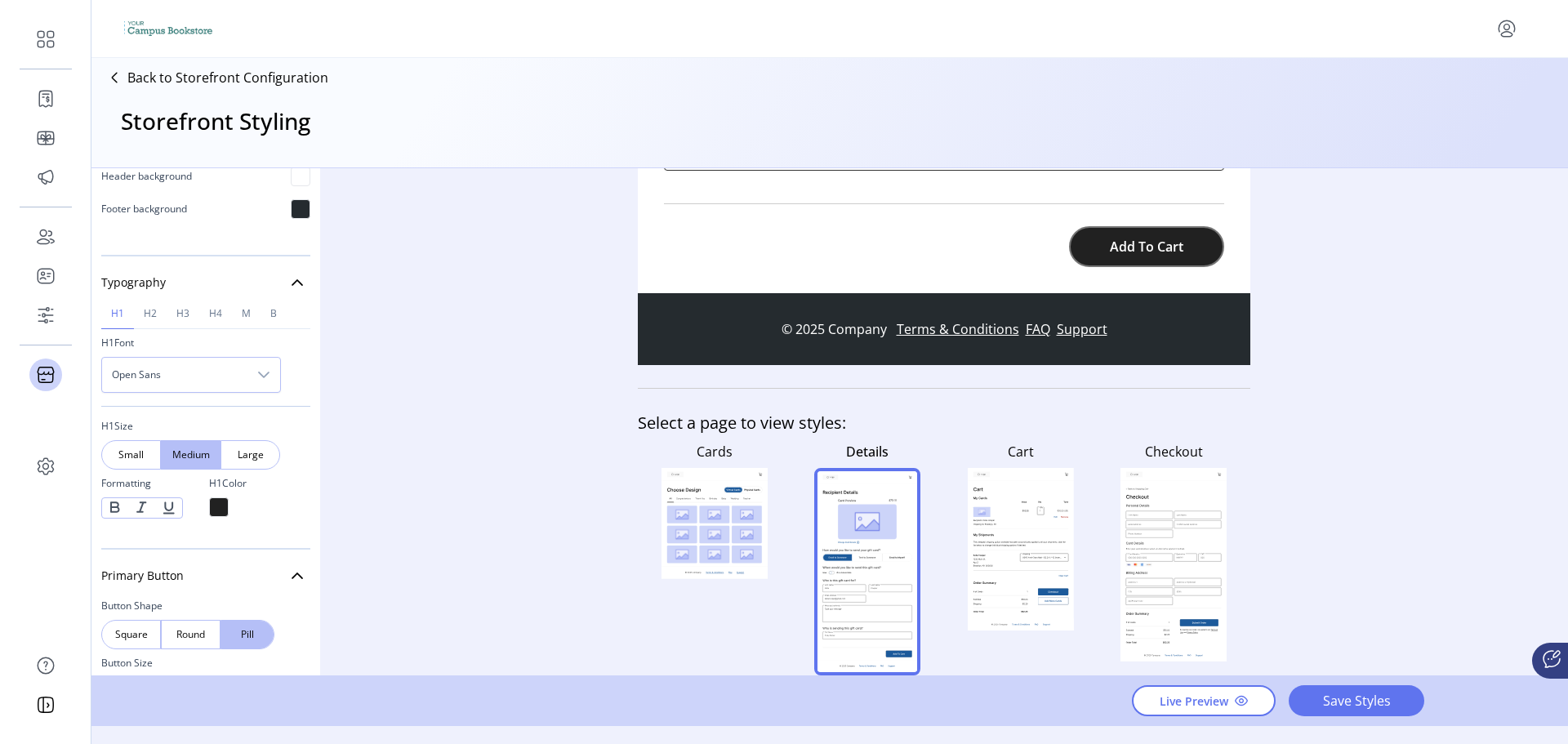
click at [1047, 520] on icon at bounding box center [1021, 517] width 95 height 26
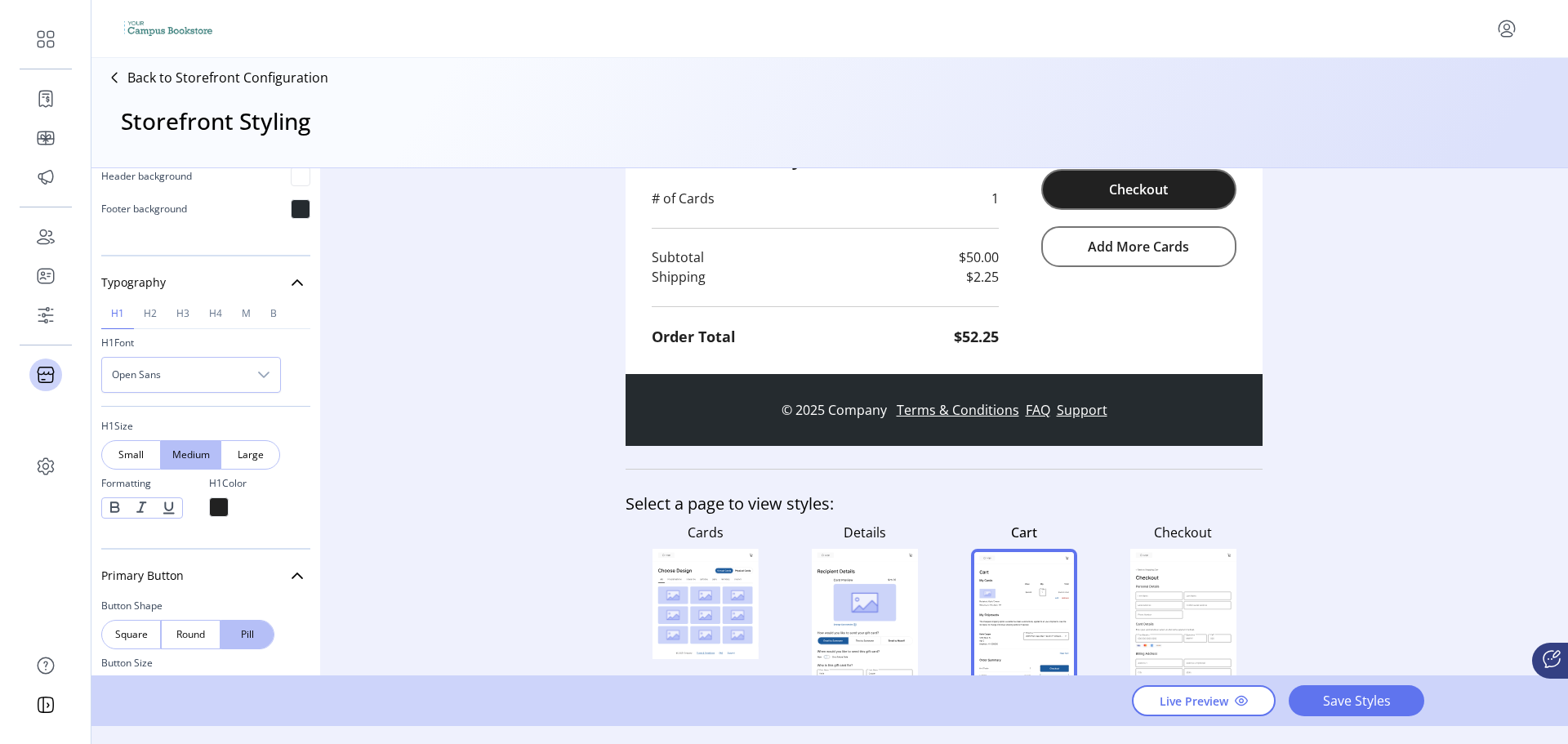
scroll to position [843, 0]
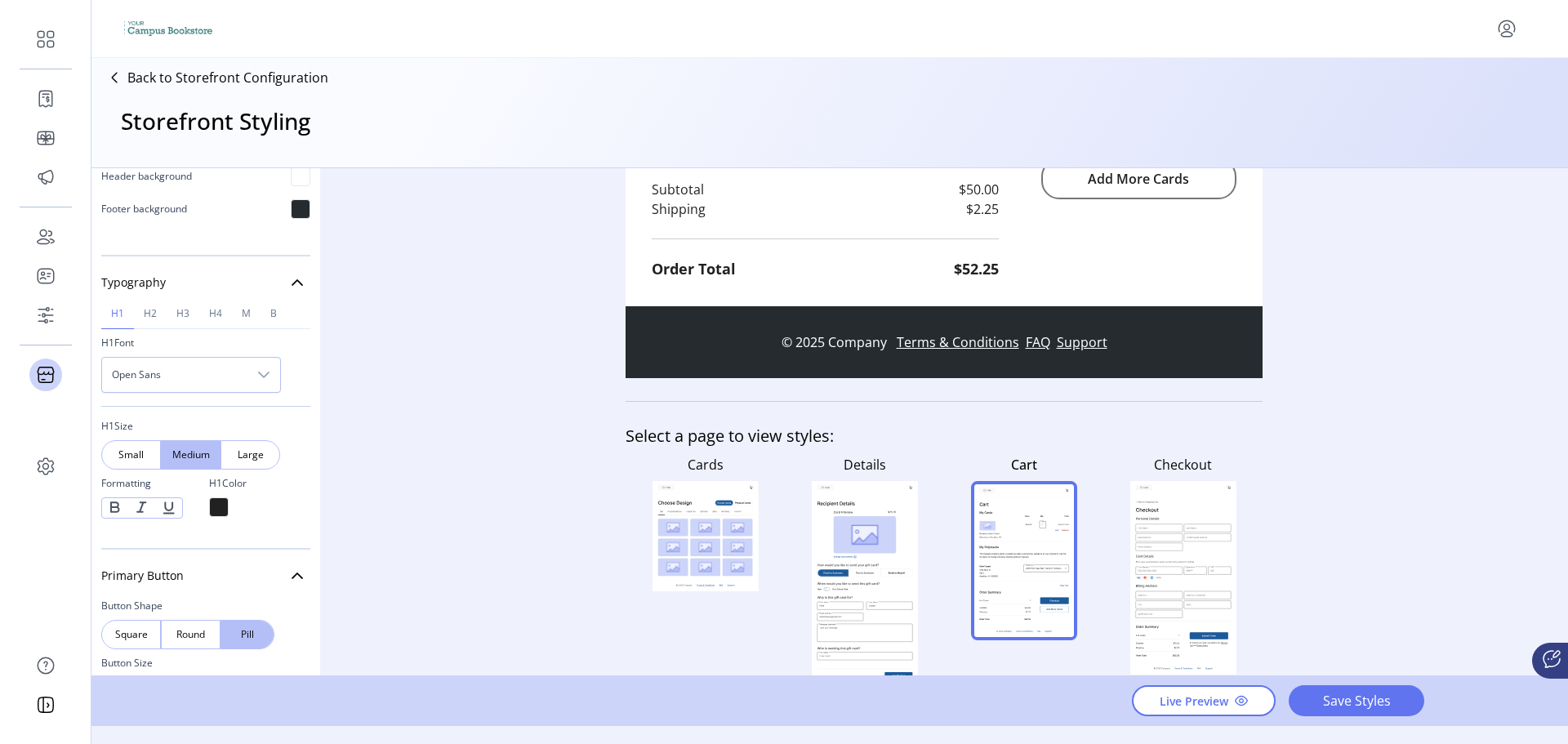
click at [1139, 496] on rect at bounding box center [1184, 578] width 106 height 194
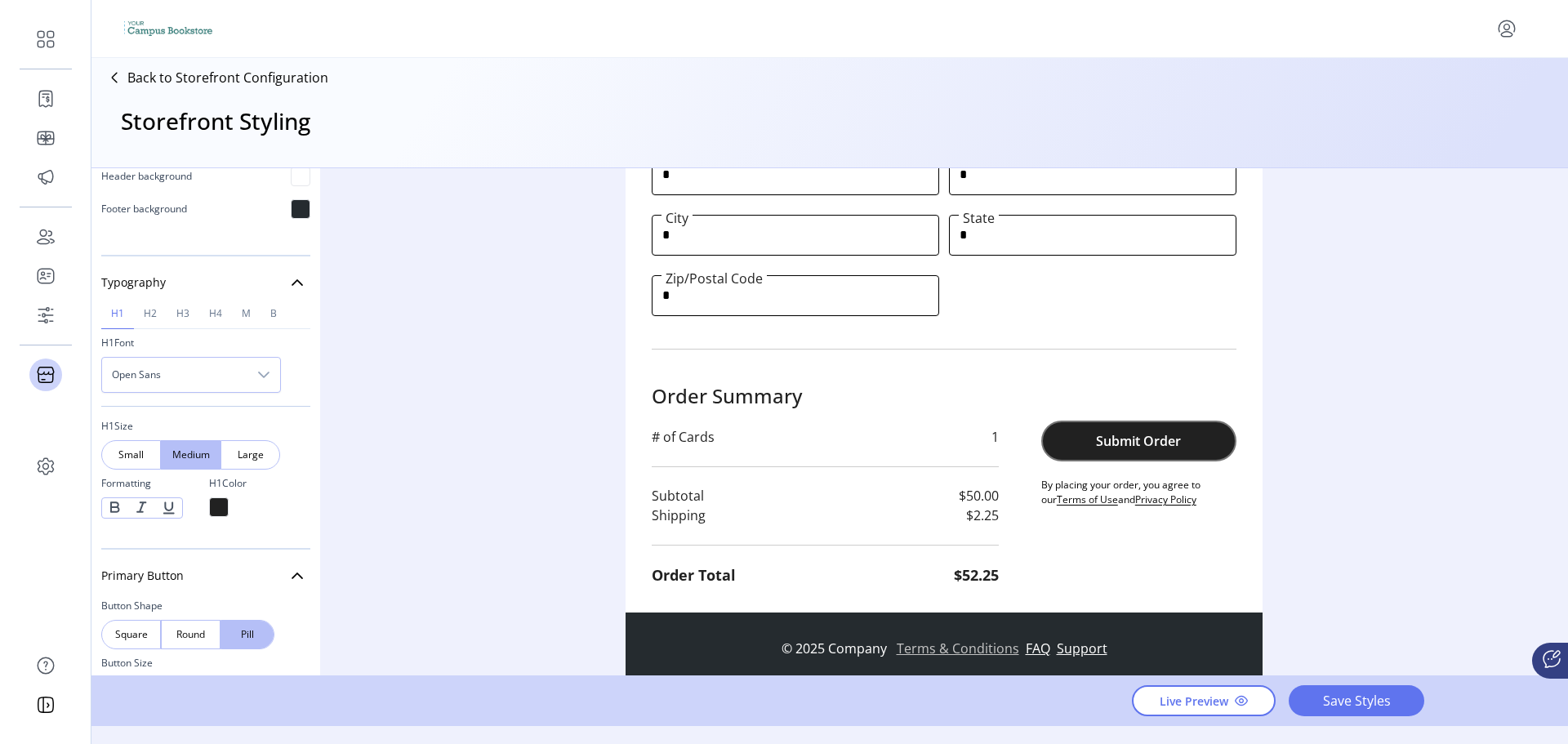
scroll to position [898, 0]
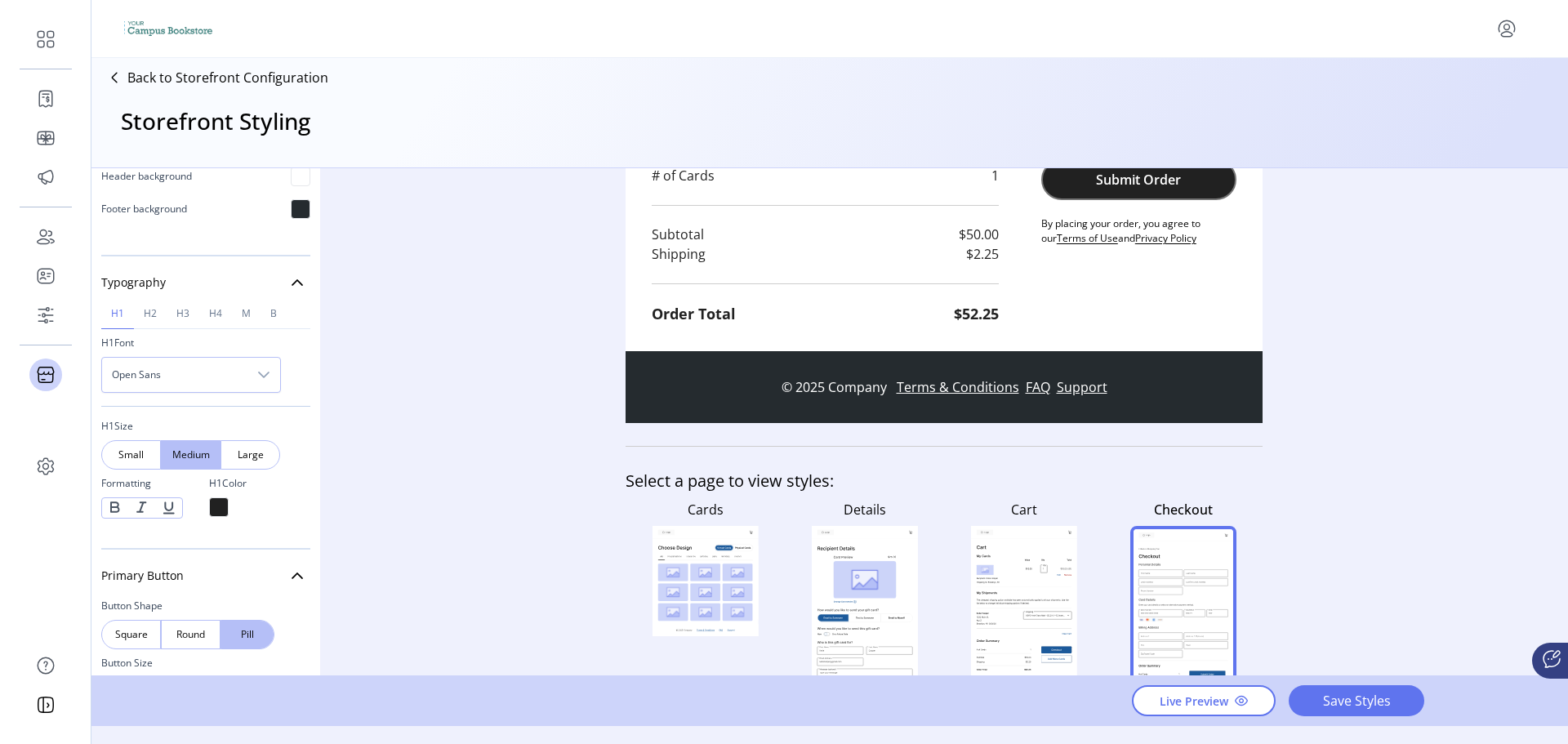
click at [885, 602] on rect at bounding box center [864, 633] width 95 height 155
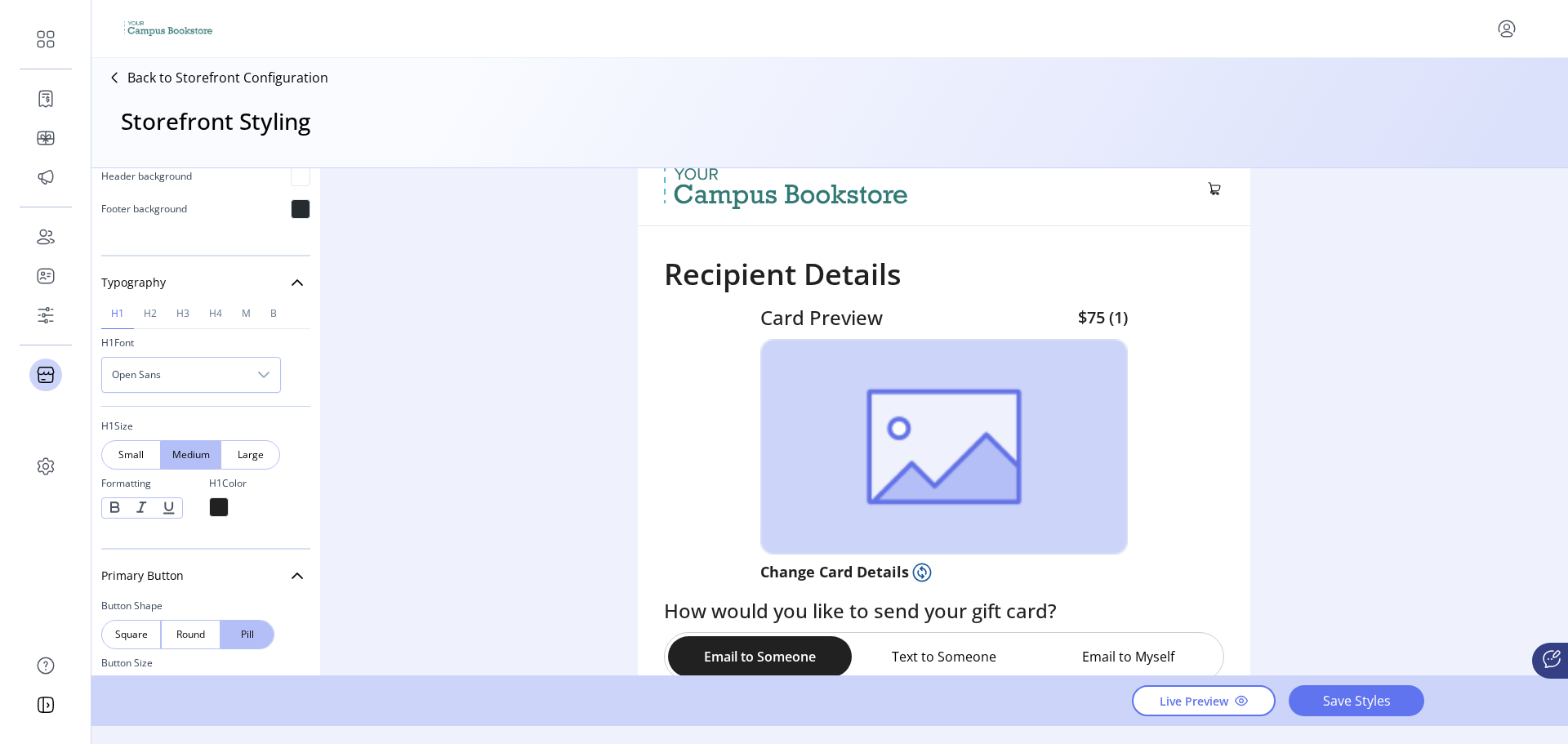
scroll to position [0, 0]
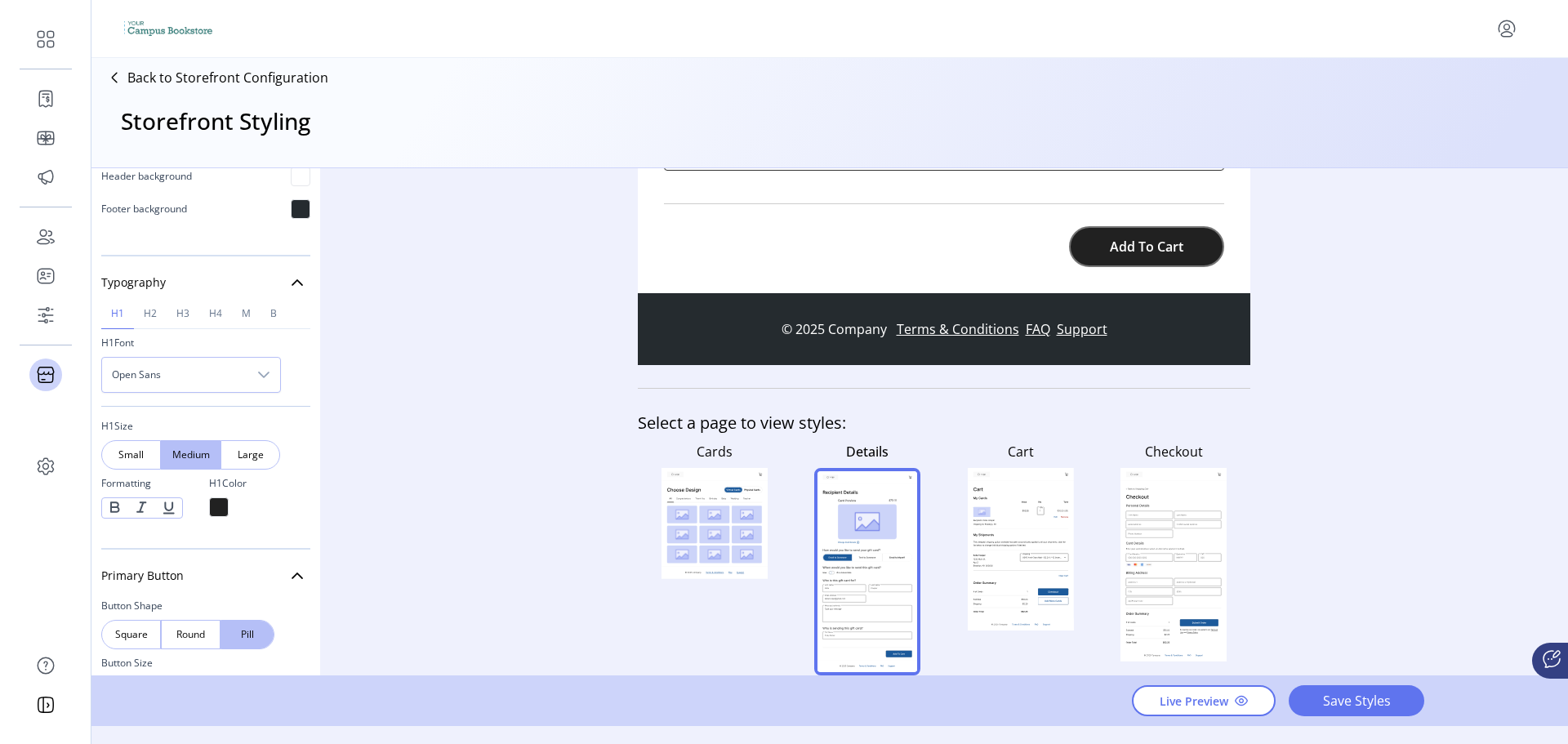
click at [739, 552] on rect at bounding box center [746, 553] width 30 height 17
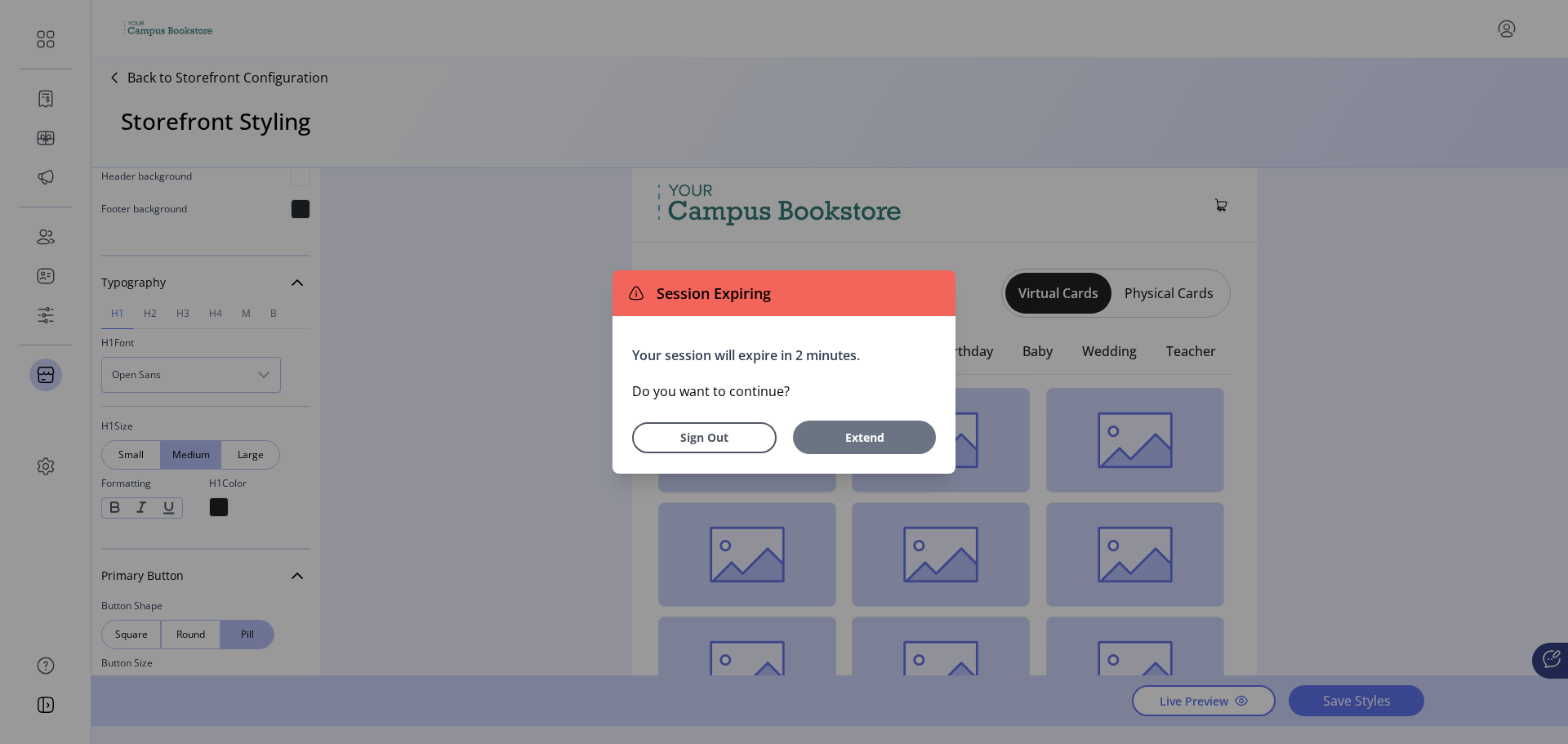
click at [853, 425] on button "Extend" at bounding box center [864, 437] width 143 height 34
